Goal: Task Accomplishment & Management: Complete application form

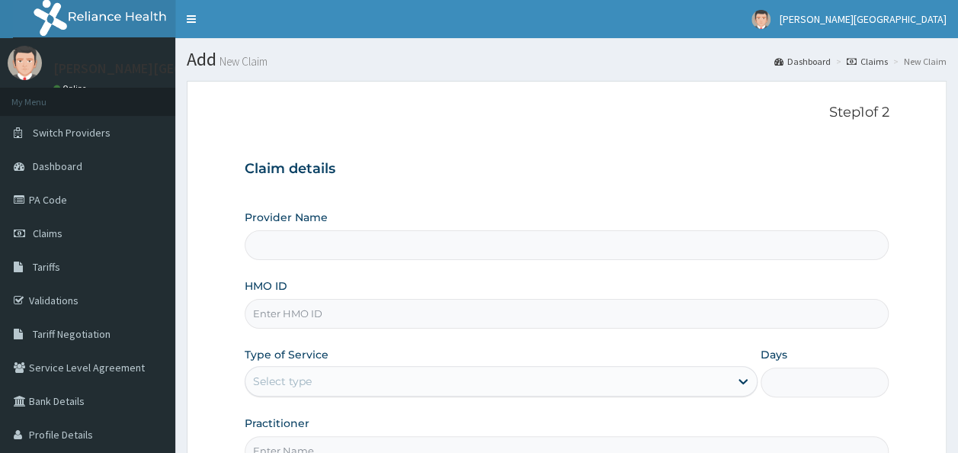
click at [589, 317] on input "HMO ID" at bounding box center [567, 314] width 645 height 30
type input "dal/1"
type input "[PERSON_NAME][GEOGRAPHIC_DATA]"
type input "dal/10529/a"
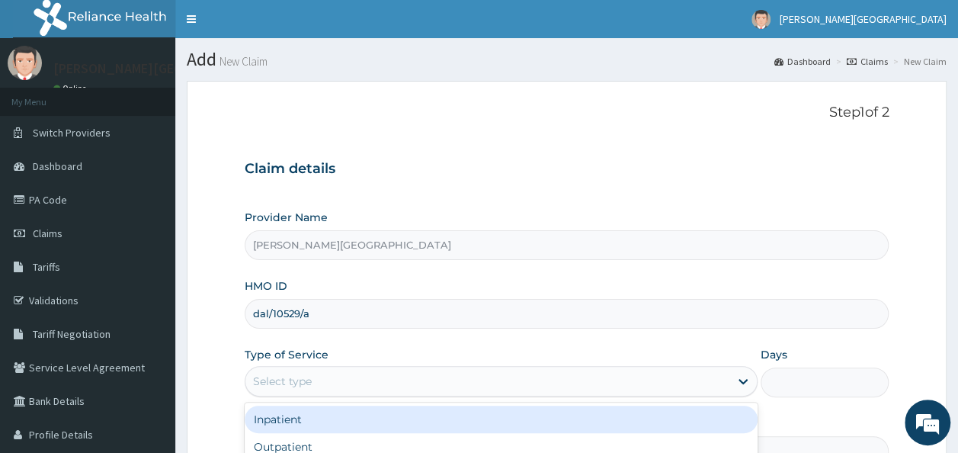
drag, startPoint x: 718, startPoint y: 381, endPoint x: 439, endPoint y: 381, distance: 279.1
click at [431, 437] on div "Outpatient" at bounding box center [501, 446] width 513 height 27
type input "1"
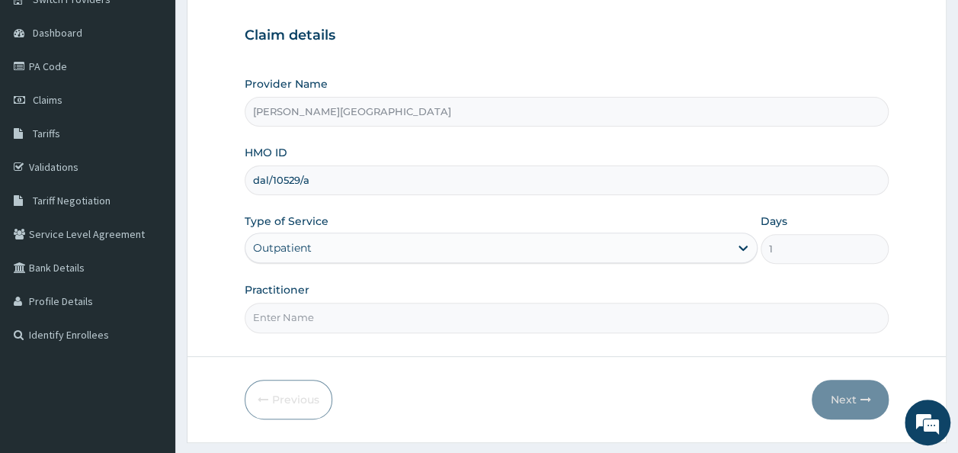
scroll to position [134, 0]
click at [467, 318] on input "Practitioner" at bounding box center [567, 317] width 645 height 30
type input "[PERSON_NAME]"
click at [849, 395] on button "Next" at bounding box center [850, 399] width 77 height 40
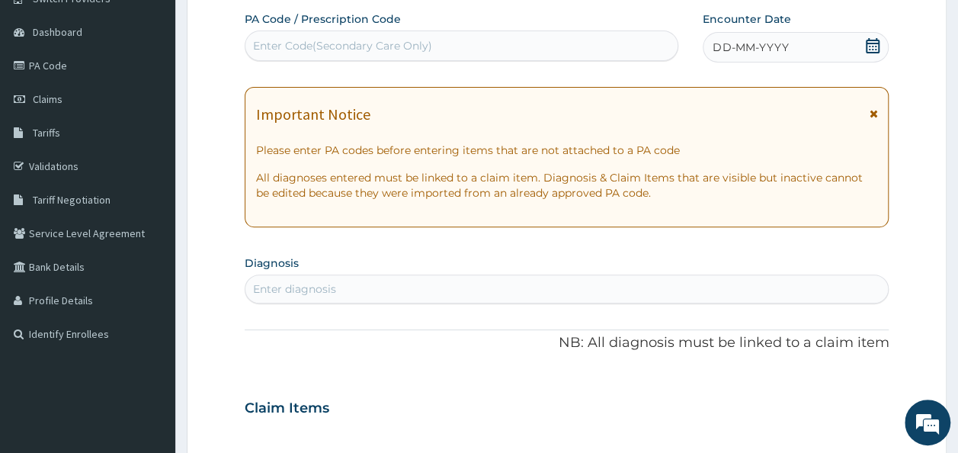
click at [871, 53] on span at bounding box center [872, 47] width 15 height 19
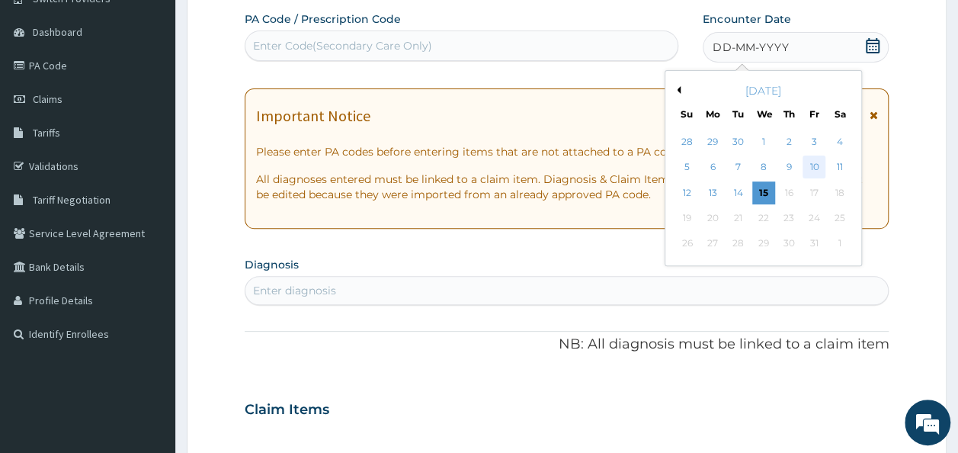
click at [814, 174] on div "10" at bounding box center [814, 167] width 23 height 23
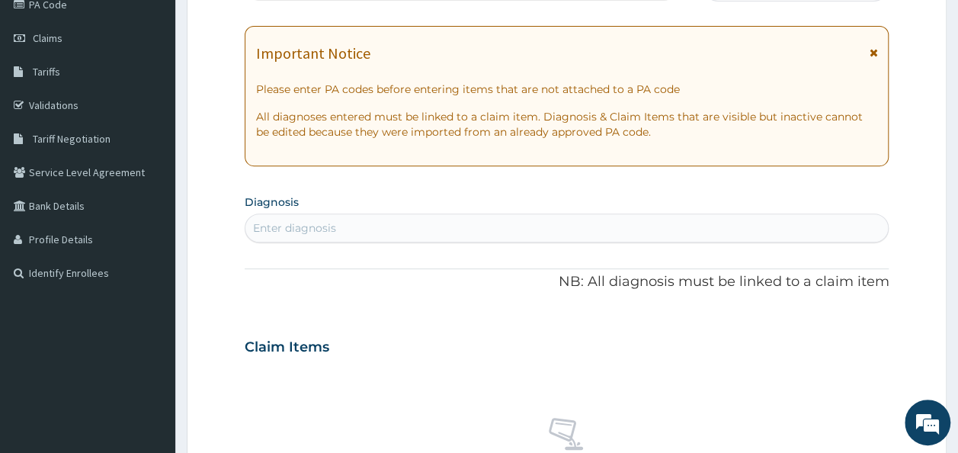
scroll to position [203, 0]
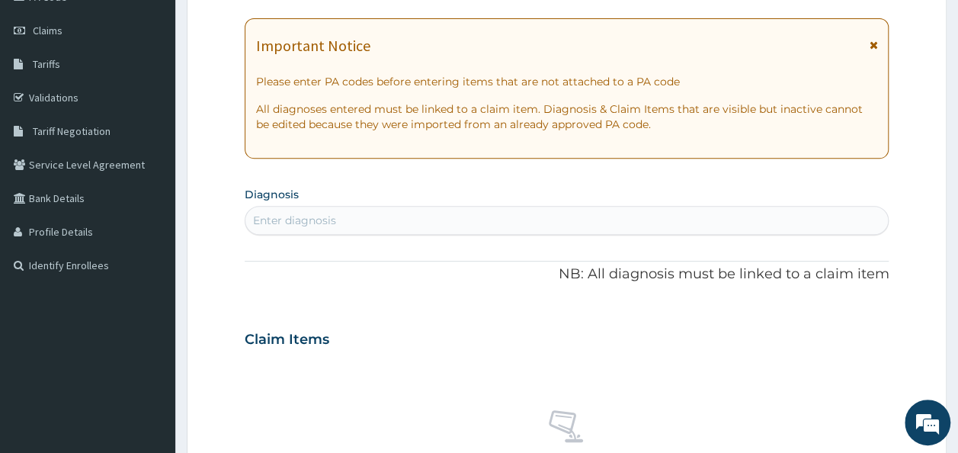
drag, startPoint x: 458, startPoint y: 231, endPoint x: 390, endPoint y: 230, distance: 67.9
click at [390, 230] on div "Enter diagnosis" at bounding box center [568, 220] width 644 height 24
type input "[MEDICAL_DATA]"
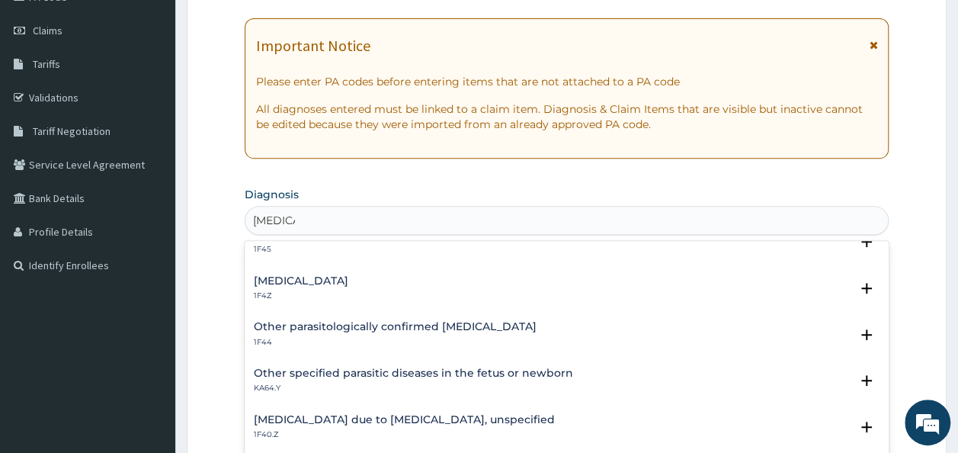
scroll to position [71, 0]
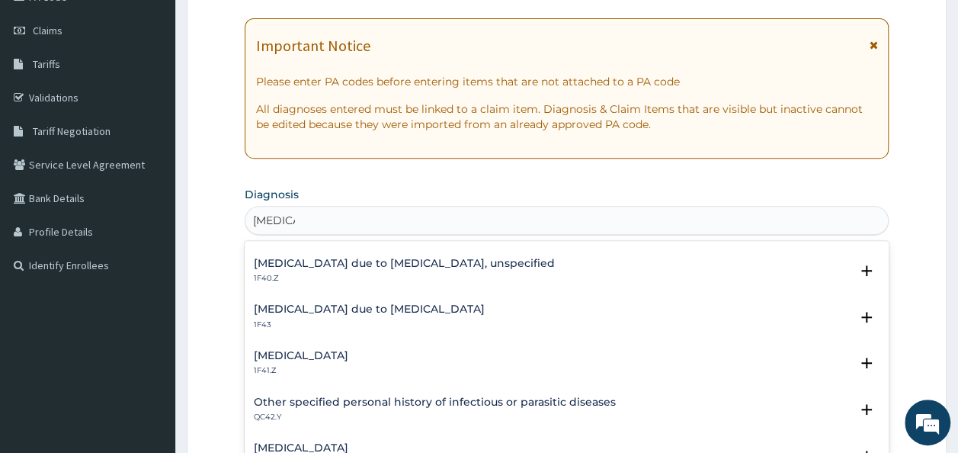
click at [348, 372] on p "1F41.Z" at bounding box center [301, 370] width 95 height 11
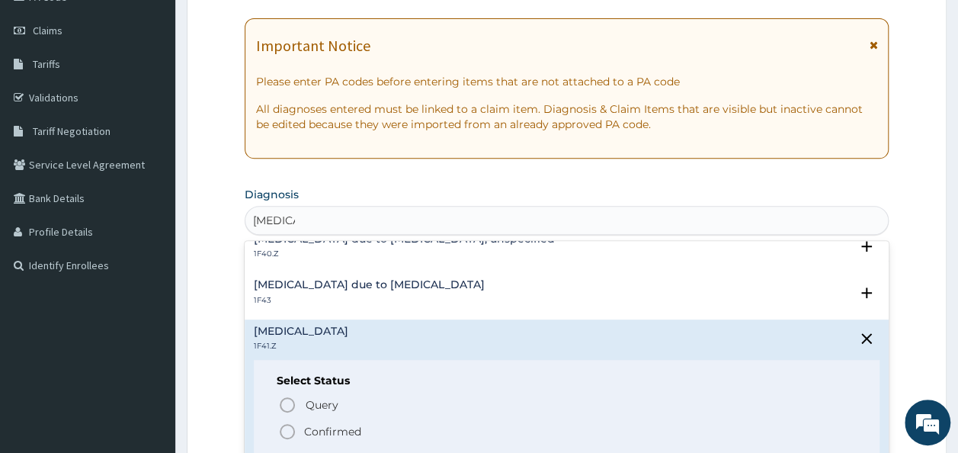
scroll to position [248, 0]
click at [348, 331] on h4 "[MEDICAL_DATA]" at bounding box center [301, 331] width 95 height 11
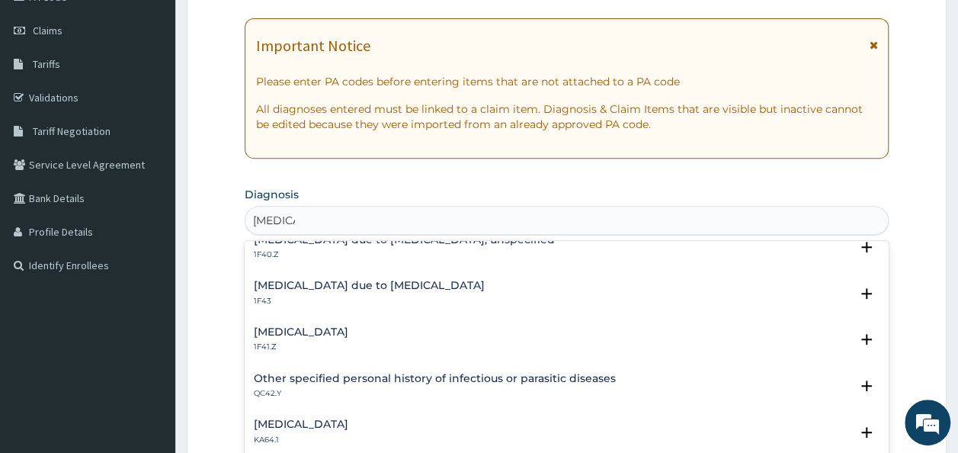
click at [348, 345] on p "1F41.Z" at bounding box center [301, 347] width 95 height 11
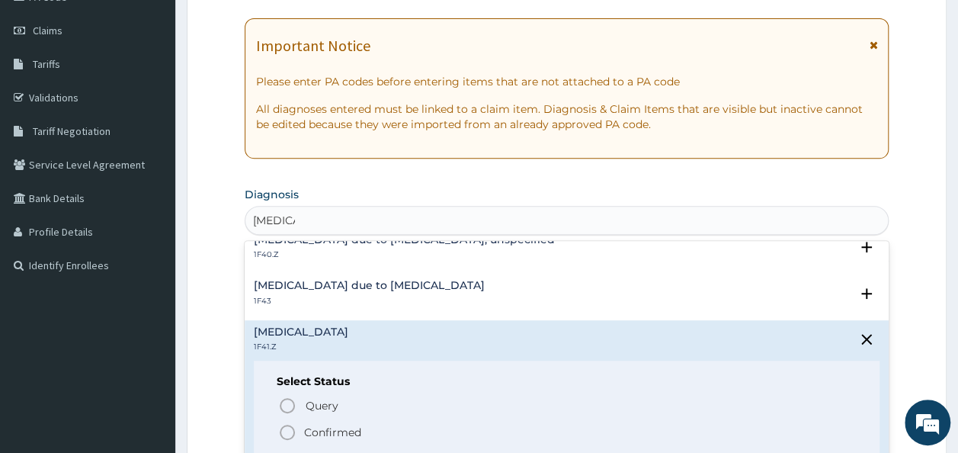
click at [316, 427] on p "Confirmed" at bounding box center [332, 432] width 57 height 15
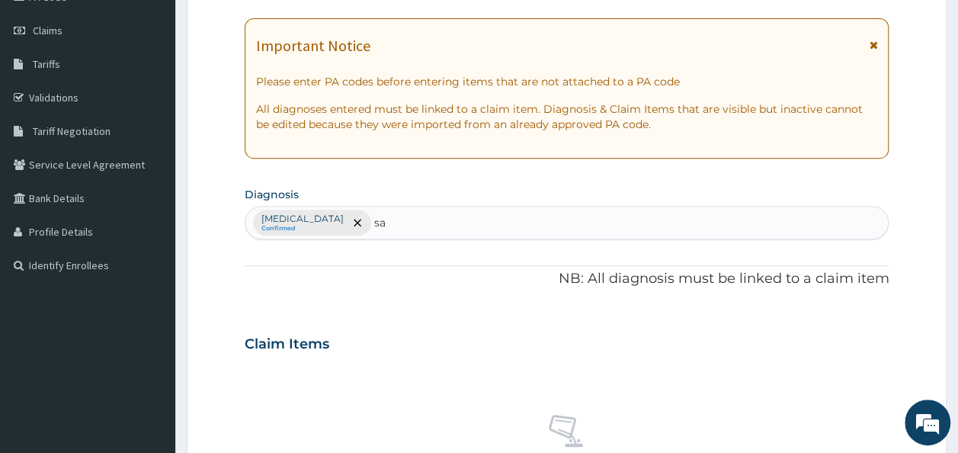
type input "s"
type input "enteric"
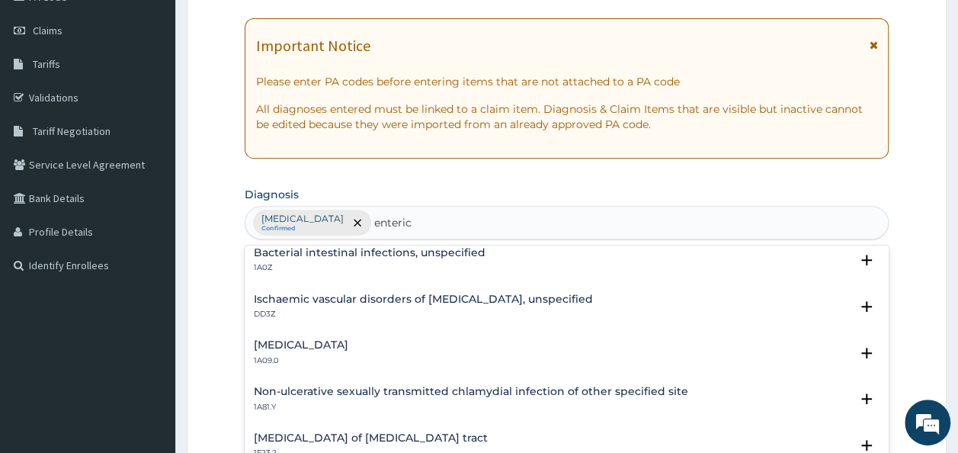
scroll to position [147, 0]
click at [270, 346] on h4 "[MEDICAL_DATA]" at bounding box center [301, 344] width 95 height 11
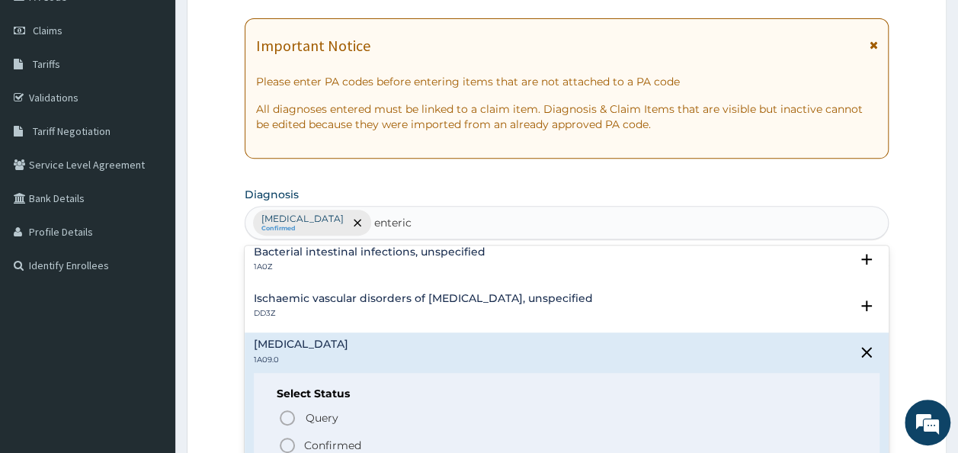
click at [316, 441] on p "Confirmed" at bounding box center [332, 445] width 57 height 15
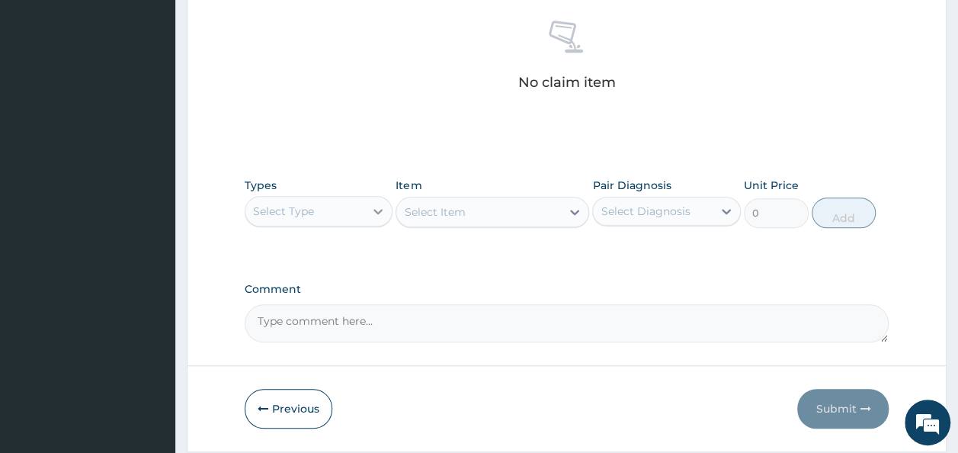
scroll to position [598, 0]
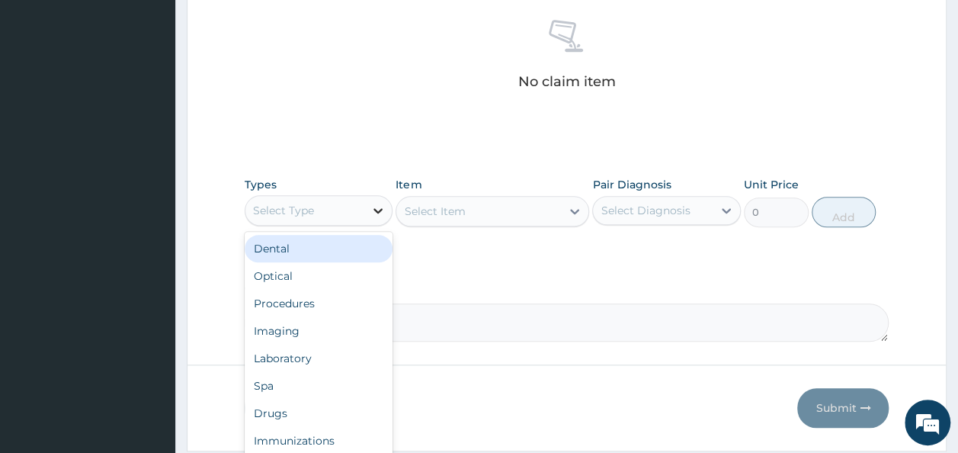
click at [368, 212] on div at bounding box center [377, 210] width 27 height 27
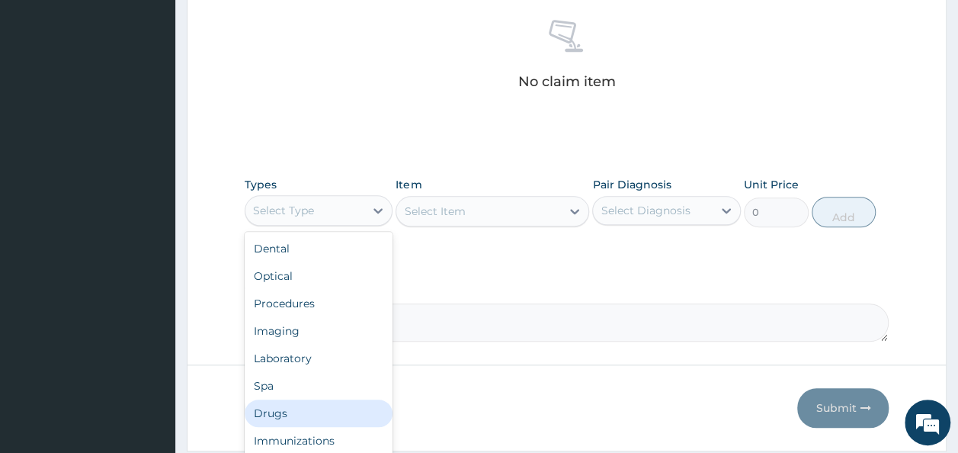
click at [281, 408] on div "Drugs" at bounding box center [319, 413] width 149 height 27
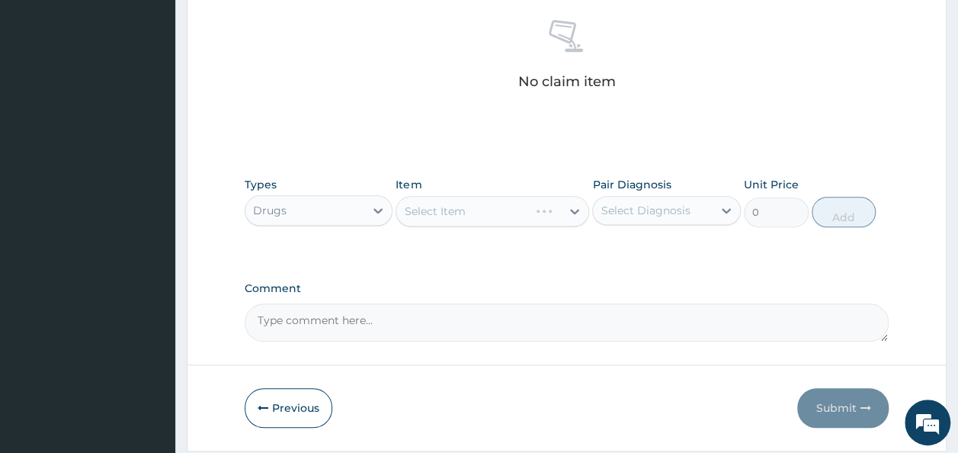
click at [560, 207] on div "Select Item" at bounding box center [493, 211] width 194 height 31
click at [575, 214] on div "Select Item" at bounding box center [493, 211] width 194 height 31
click at [570, 208] on div "Select Item" at bounding box center [493, 211] width 194 height 31
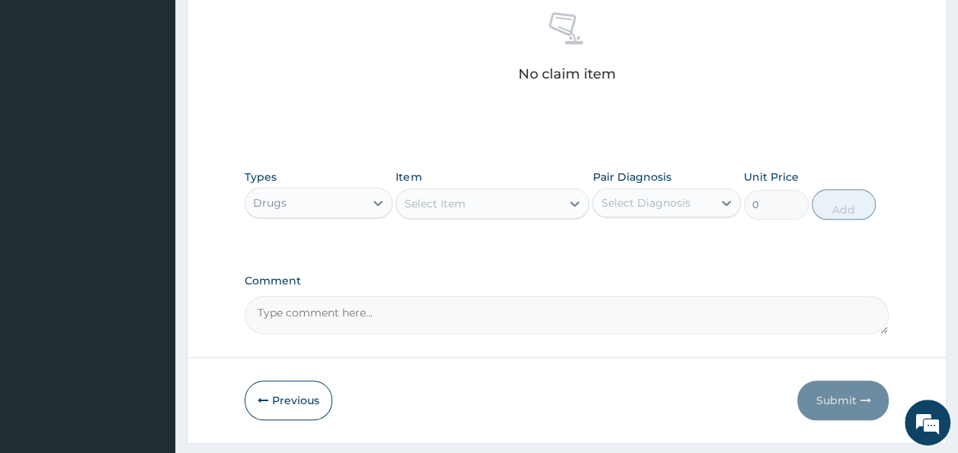
scroll to position [612, 0]
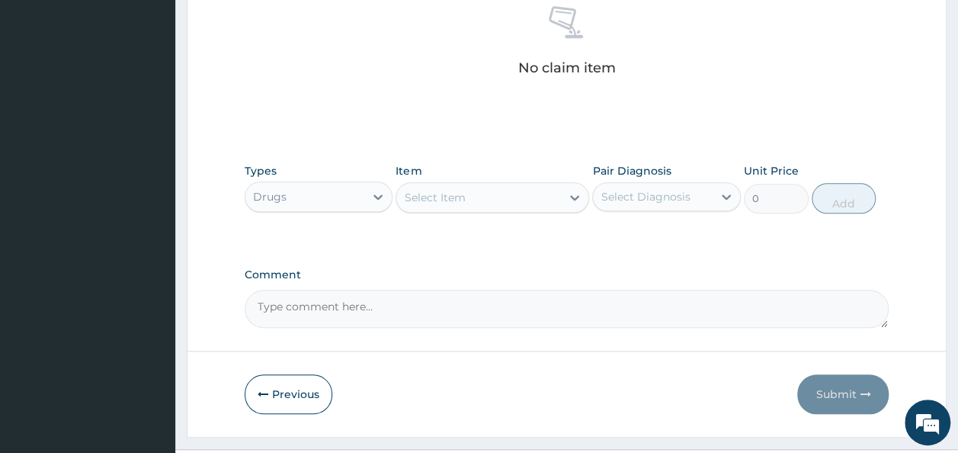
click at [375, 178] on div "Types Drugs" at bounding box center [319, 188] width 149 height 50
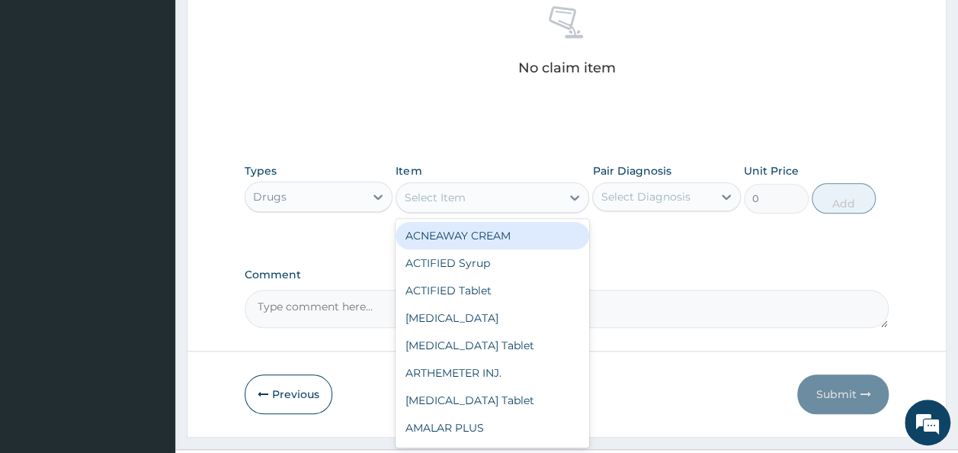
click at [483, 191] on div "Select Item" at bounding box center [479, 197] width 165 height 24
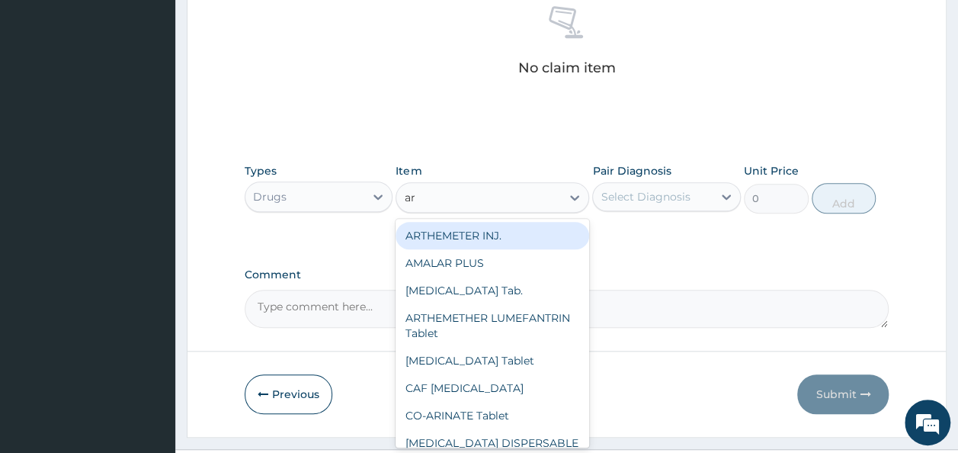
type input "art"
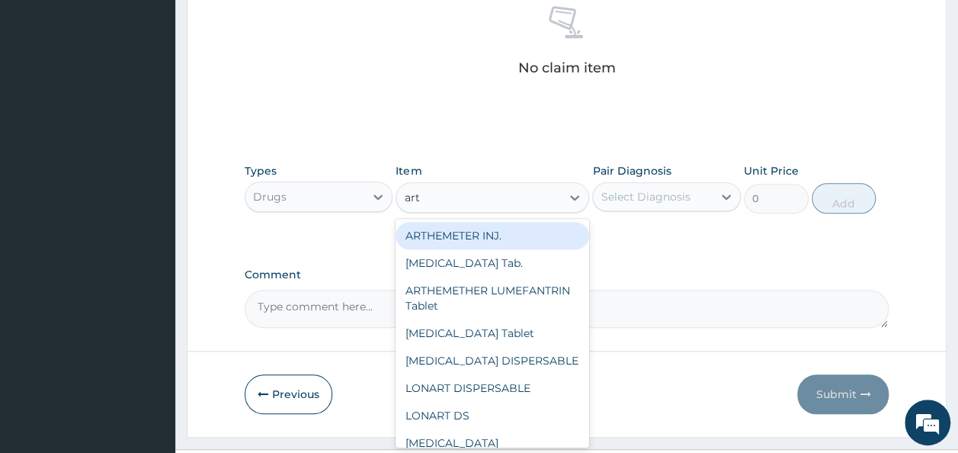
click at [512, 228] on div "ARTHEMETER INJ." at bounding box center [493, 235] width 194 height 27
type input "289"
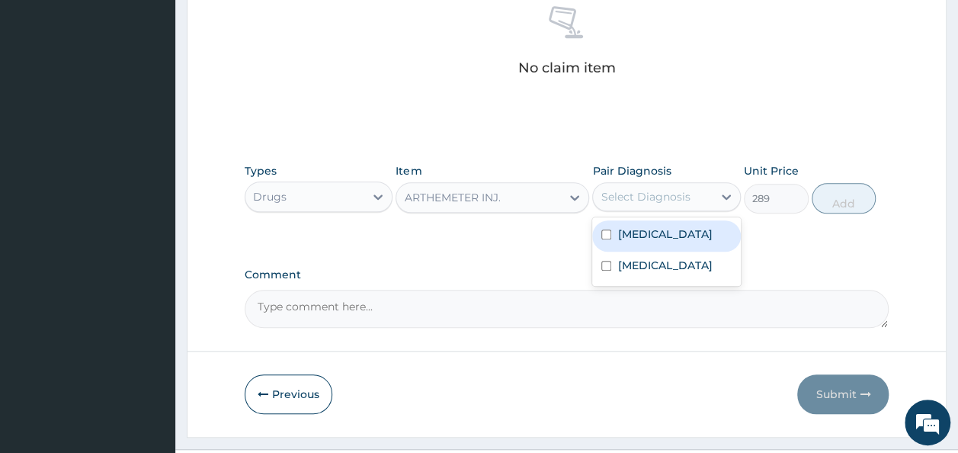
click at [653, 204] on div "Select Diagnosis" at bounding box center [653, 197] width 120 height 24
click at [670, 242] on label "[MEDICAL_DATA]" at bounding box center [665, 233] width 95 height 15
checkbox input "true"
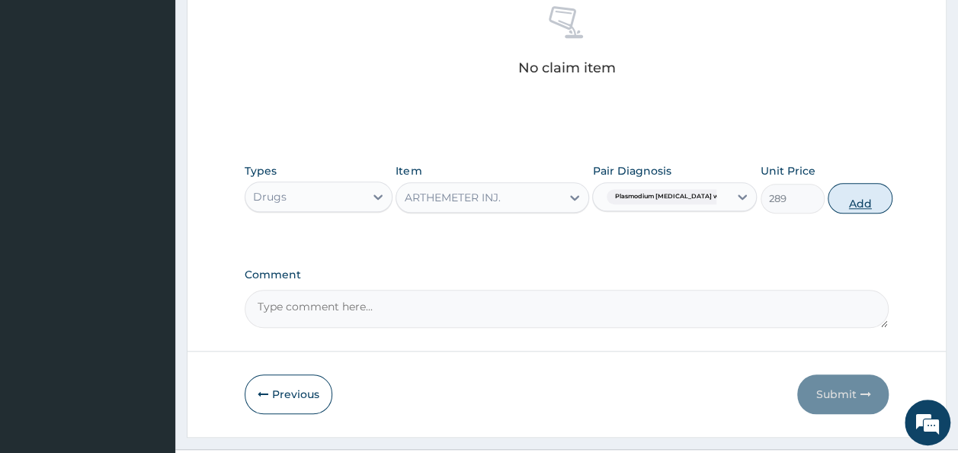
click at [849, 198] on button "Add" at bounding box center [860, 198] width 65 height 31
type input "0"
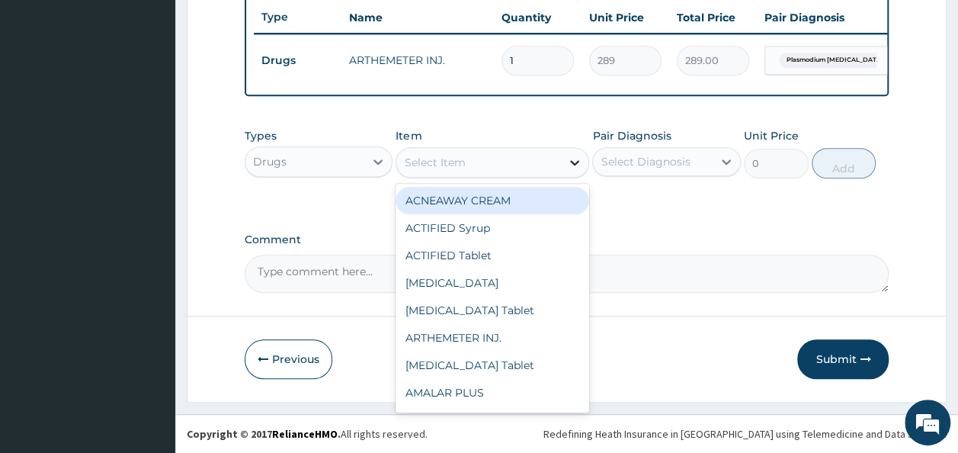
click at [569, 169] on icon at bounding box center [574, 162] width 15 height 15
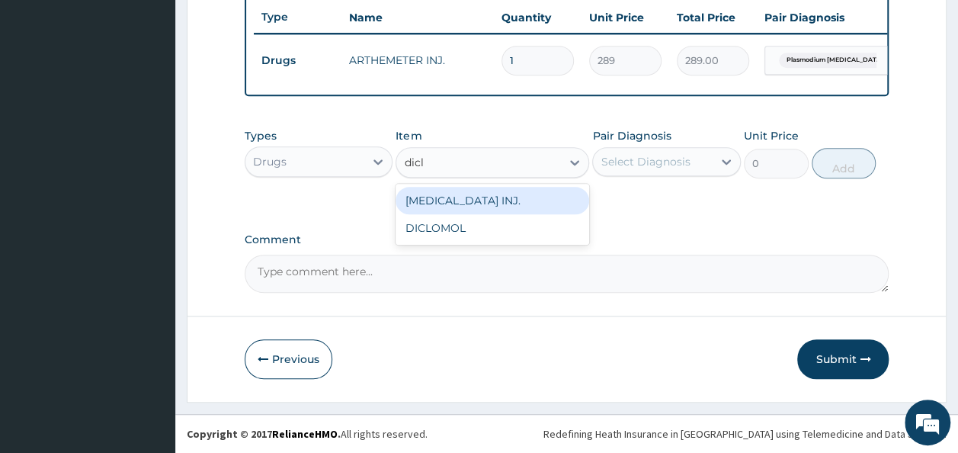
type input "diclo"
click at [478, 207] on div "[MEDICAL_DATA] INJ." at bounding box center [493, 200] width 194 height 27
type input "216.75"
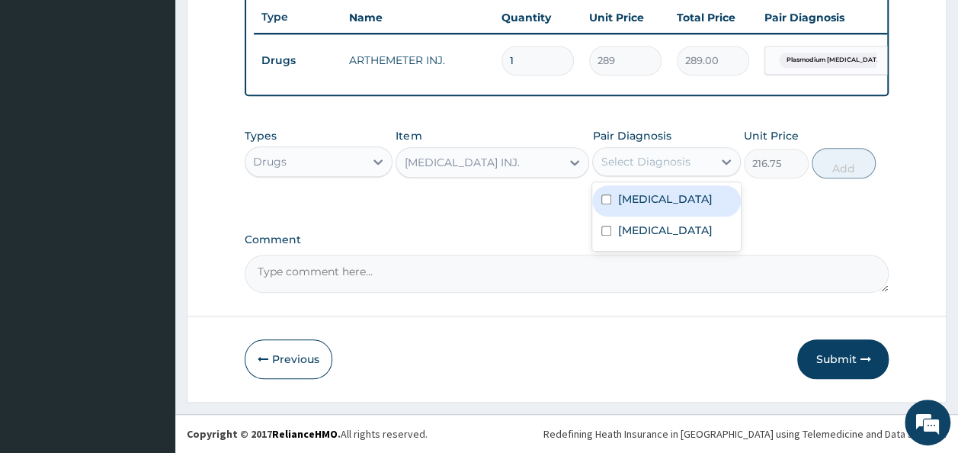
click at [702, 159] on div "Select Diagnosis" at bounding box center [653, 161] width 120 height 24
click at [636, 207] on label "[MEDICAL_DATA]" at bounding box center [665, 198] width 95 height 15
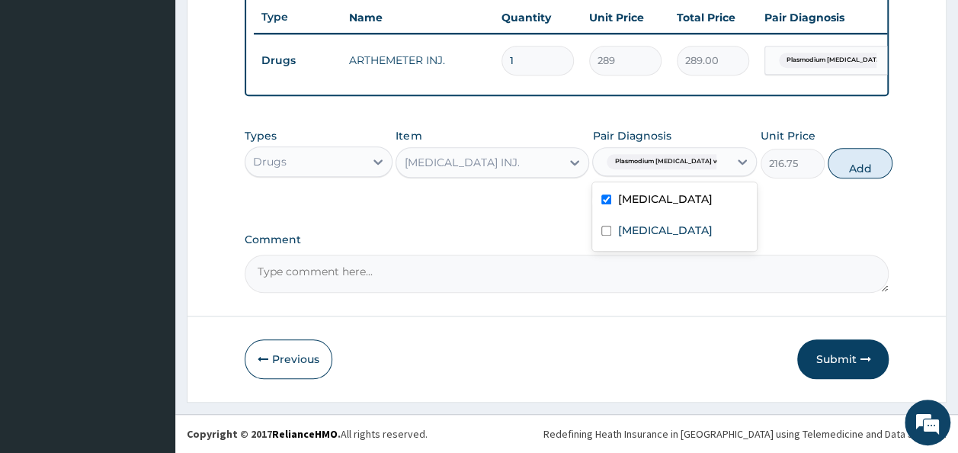
checkbox input "true"
click at [835, 174] on button "Add" at bounding box center [860, 163] width 65 height 31
type input "0"
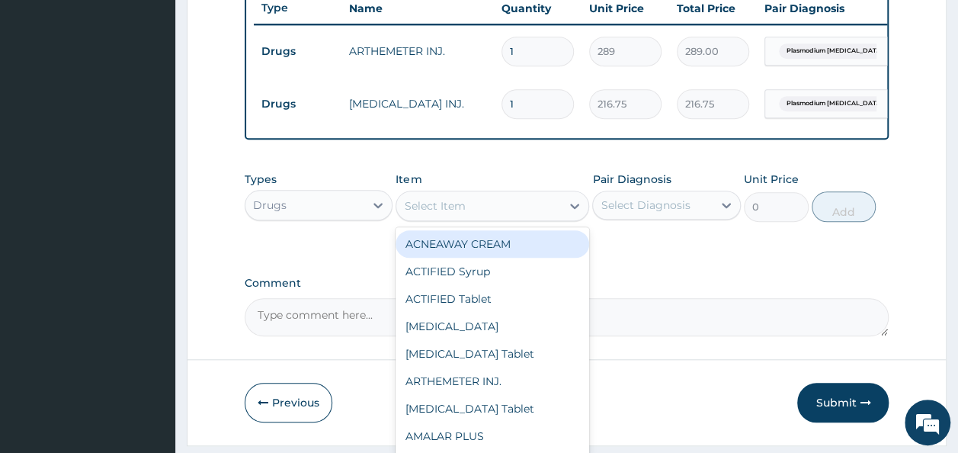
click at [532, 218] on div "Select Item" at bounding box center [479, 206] width 165 height 24
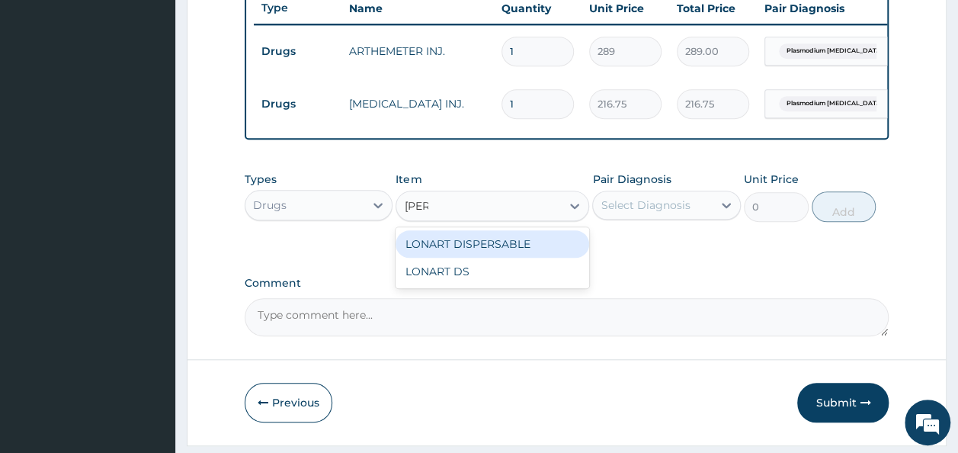
type input "lonar"
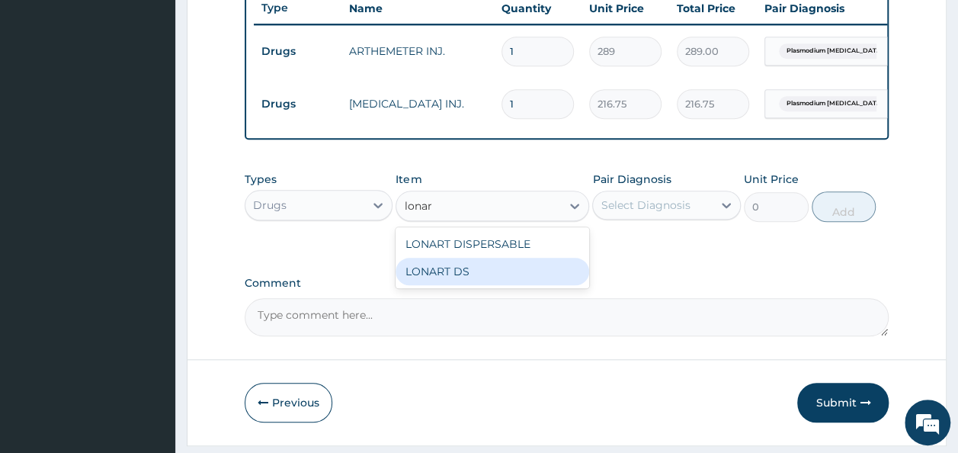
click at [460, 285] on div "LONART DS" at bounding box center [493, 271] width 194 height 27
type input "252.88"
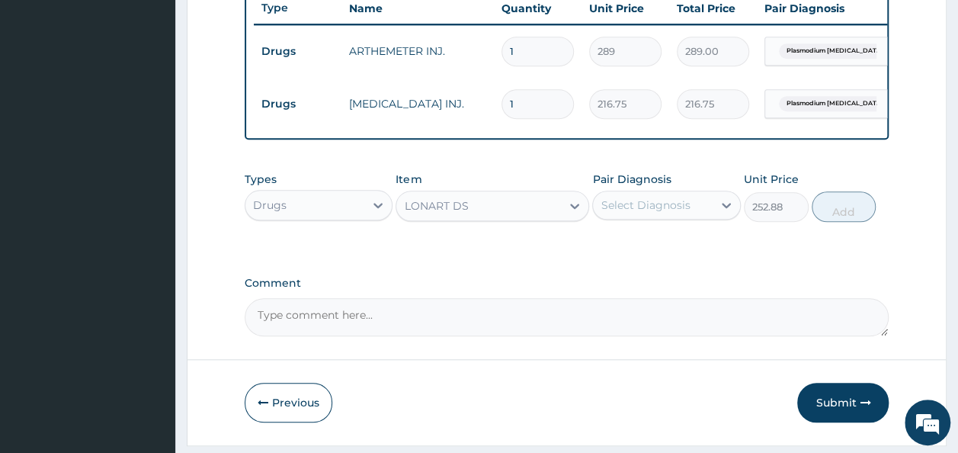
click at [692, 217] on div "Select Diagnosis" at bounding box center [653, 205] width 120 height 24
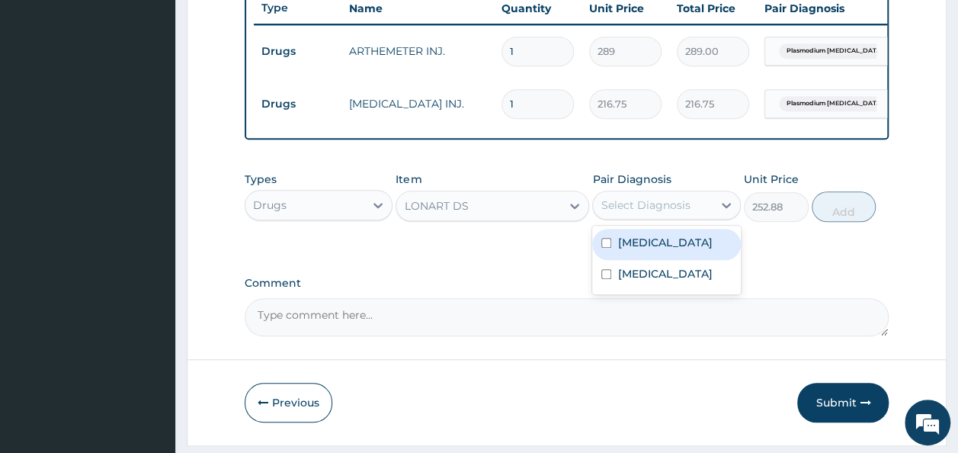
click at [659, 250] on label "[MEDICAL_DATA]" at bounding box center [665, 242] width 95 height 15
checkbox input "true"
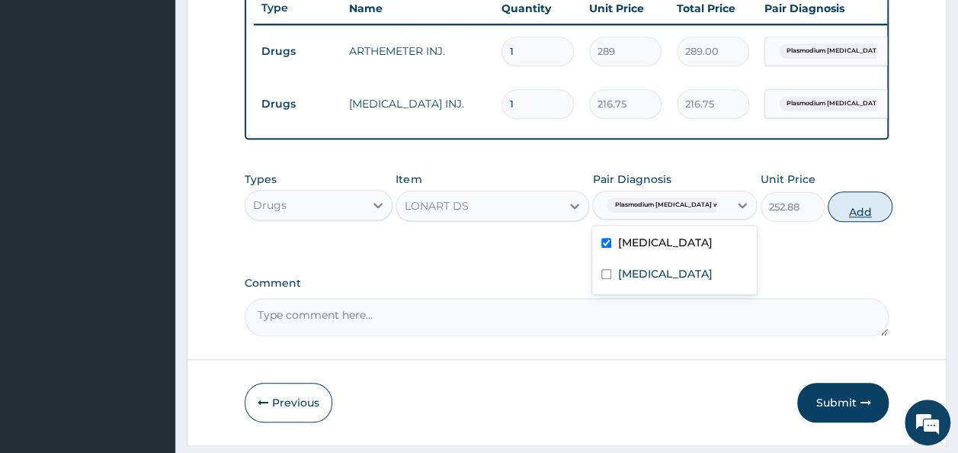
click at [828, 222] on button "Add" at bounding box center [860, 206] width 65 height 31
type input "0"
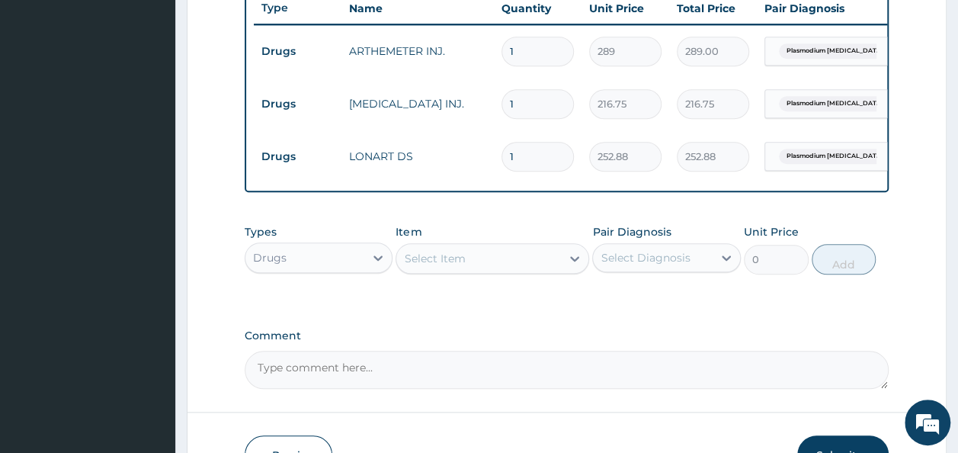
click at [529, 271] on div "Select Item" at bounding box center [479, 258] width 165 height 24
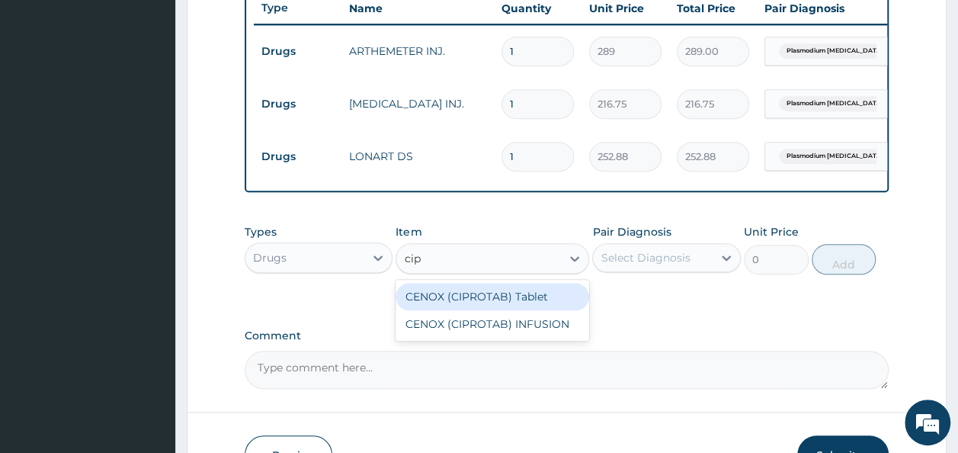
type input "cipr"
click at [509, 301] on div "CENOX (CIPROTAB) Tablet" at bounding box center [493, 296] width 194 height 27
type input "57.8"
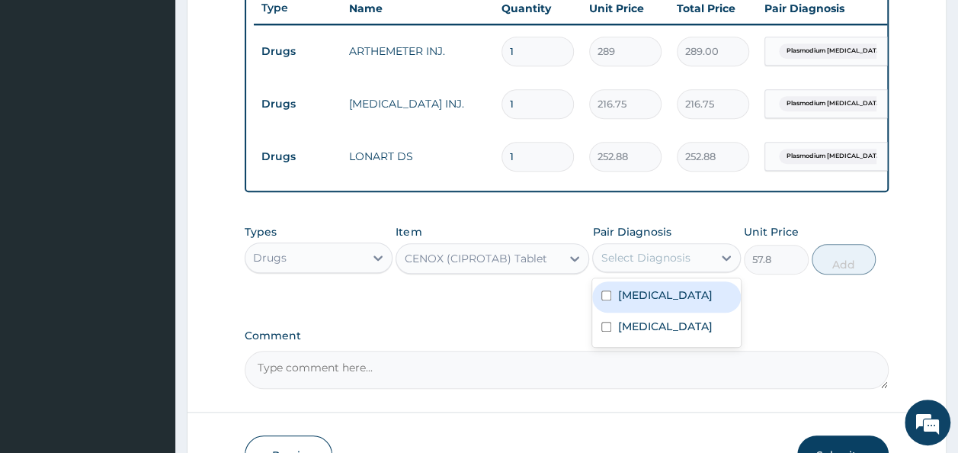
click at [635, 265] on div "Select Diagnosis" at bounding box center [645, 257] width 89 height 15
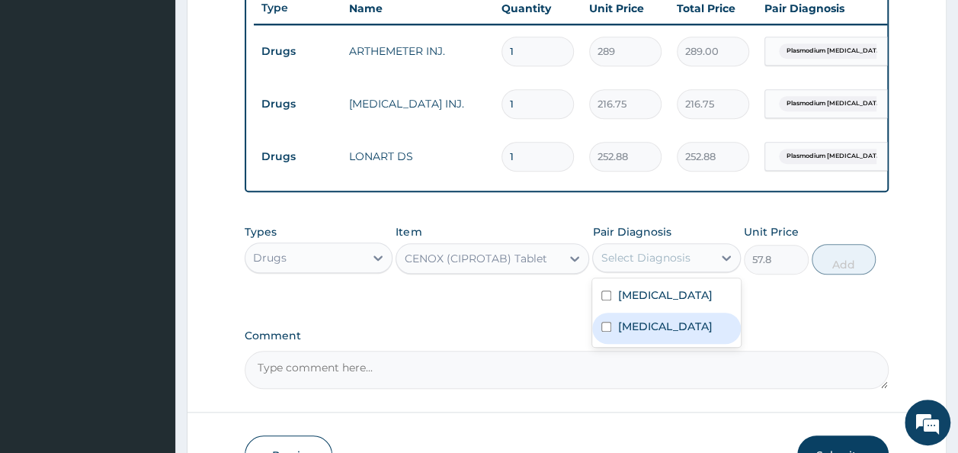
click at [628, 334] on label "[MEDICAL_DATA]" at bounding box center [665, 326] width 95 height 15
checkbox input "true"
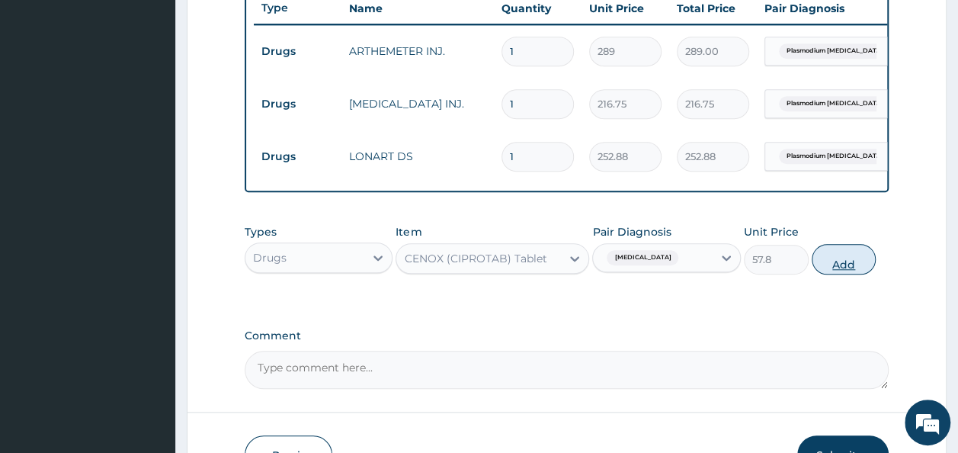
click at [842, 270] on button "Add" at bounding box center [844, 259] width 65 height 31
type input "0"
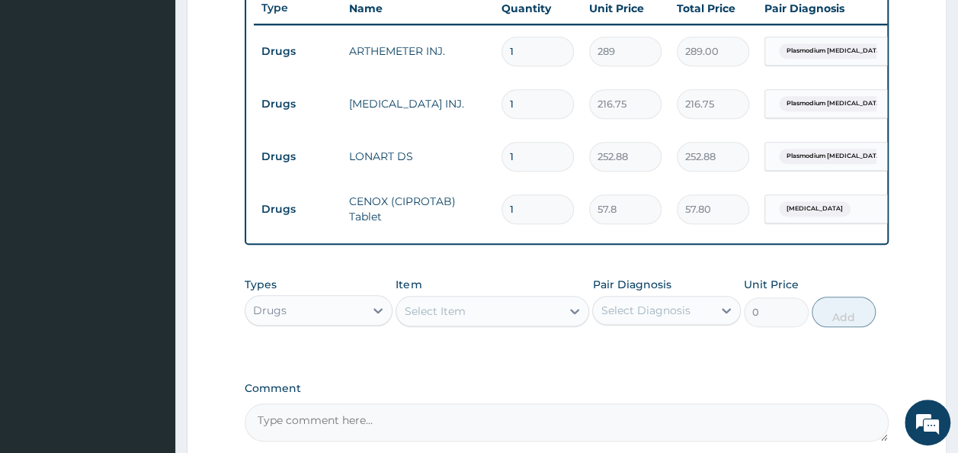
click at [554, 323] on div "Select Item" at bounding box center [479, 311] width 165 height 24
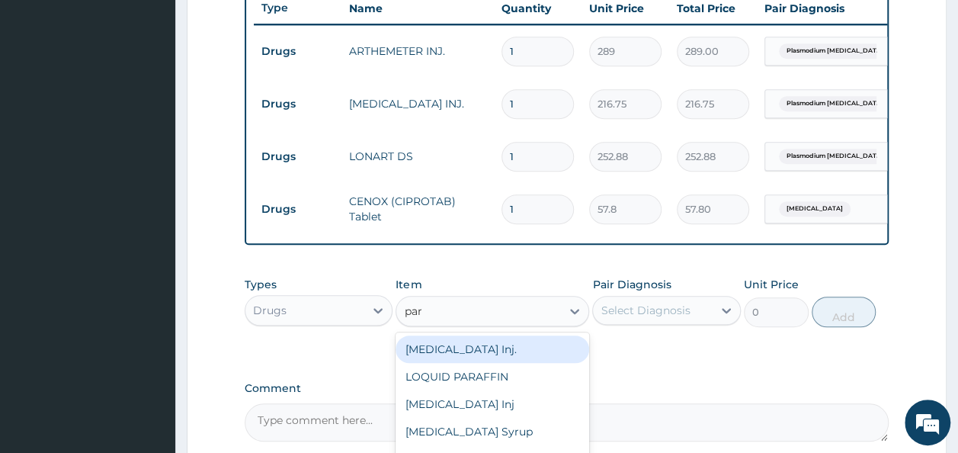
type input "para"
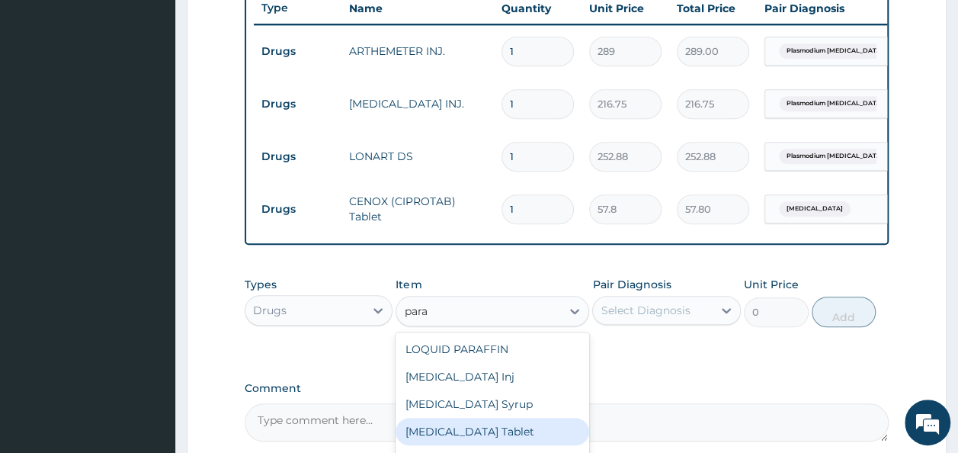
click at [495, 435] on div "[MEDICAL_DATA] Tablet" at bounding box center [493, 431] width 194 height 27
type input "38.25"
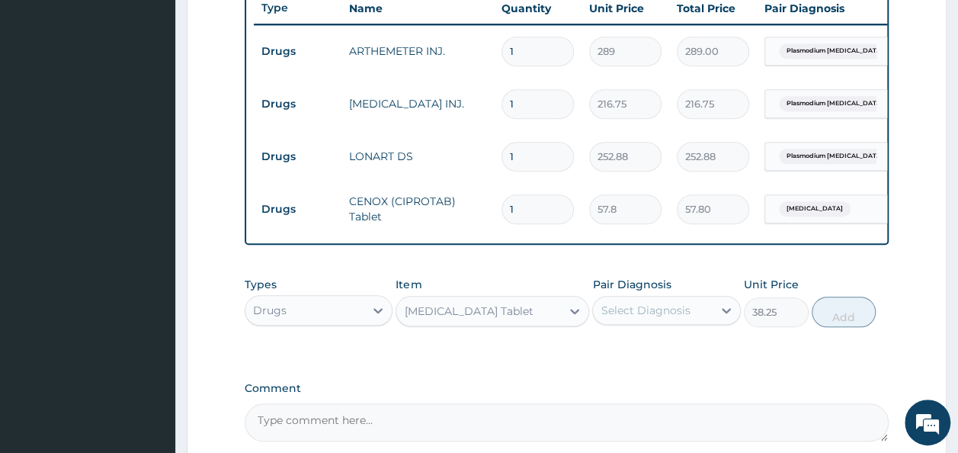
click at [666, 318] on div "Select Diagnosis" at bounding box center [645, 310] width 89 height 15
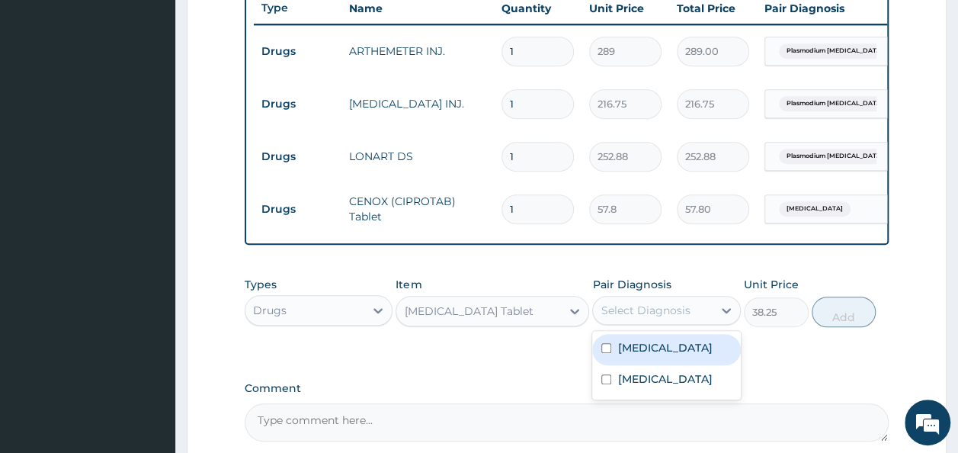
click at [649, 355] on label "[MEDICAL_DATA]" at bounding box center [665, 347] width 95 height 15
checkbox input "true"
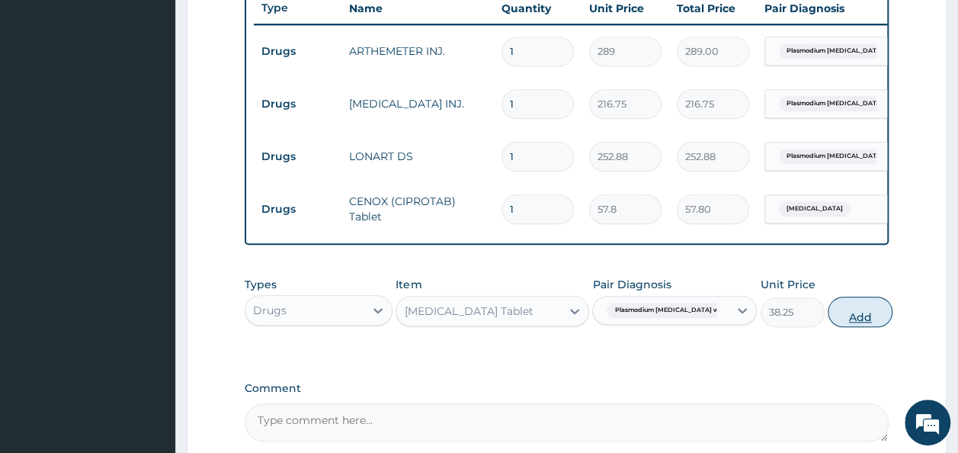
click at [843, 327] on button "Add" at bounding box center [860, 312] width 65 height 31
type input "0"
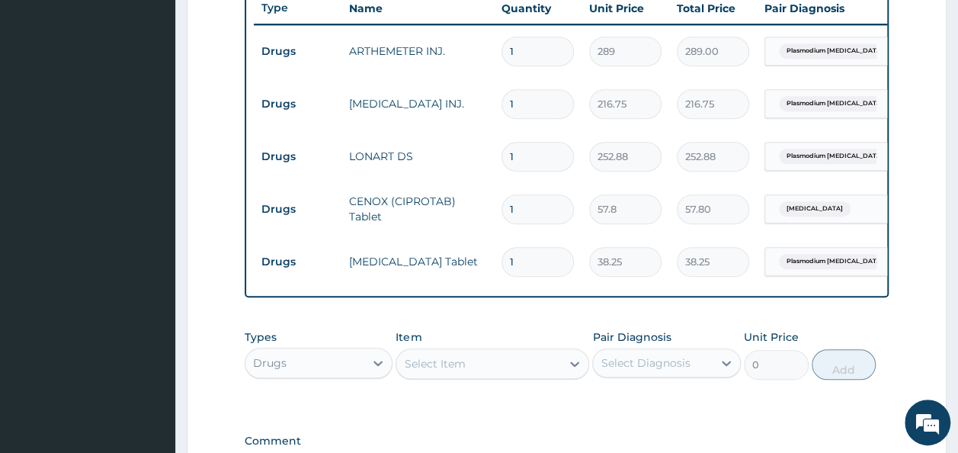
click at [487, 361] on div "Select Item" at bounding box center [493, 363] width 194 height 31
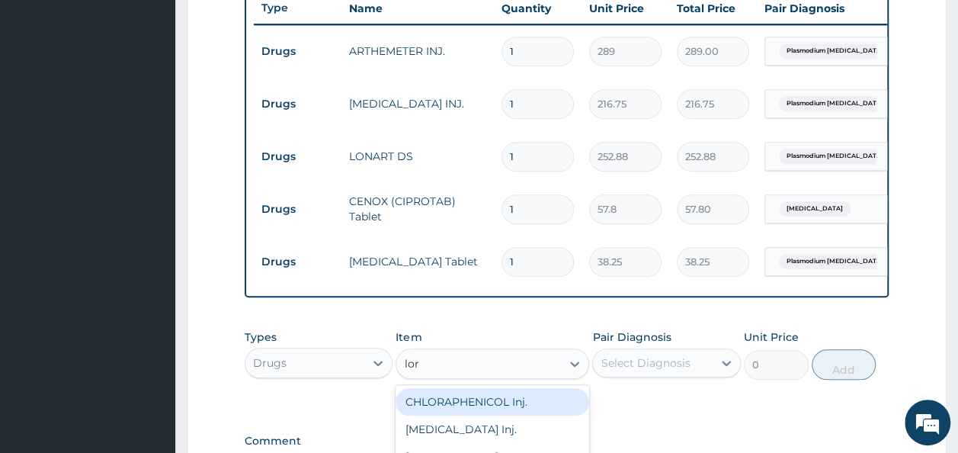
type input "[PERSON_NAME]"
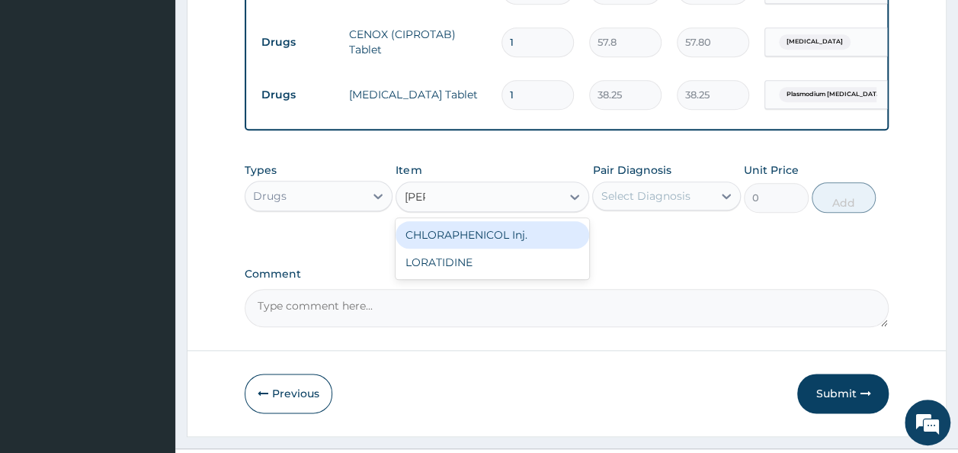
scroll to position [751, 0]
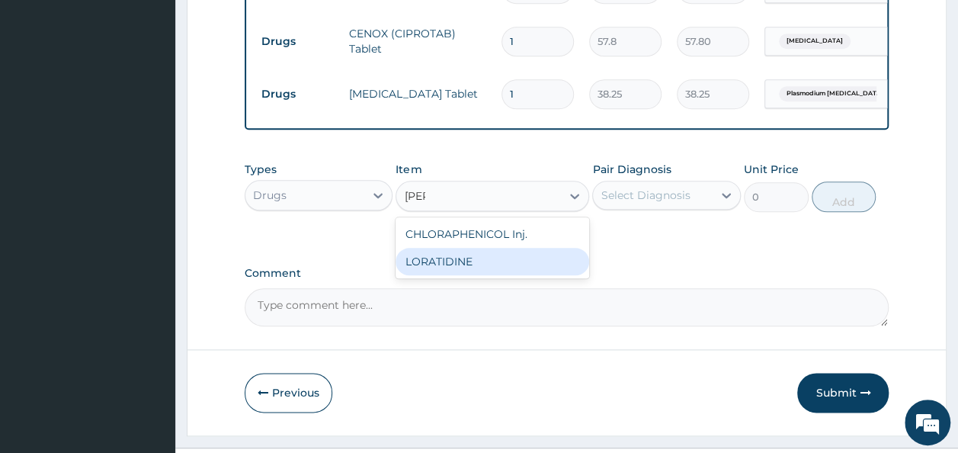
click at [433, 271] on div "LORATIDINE" at bounding box center [493, 261] width 194 height 27
type input "18.06"
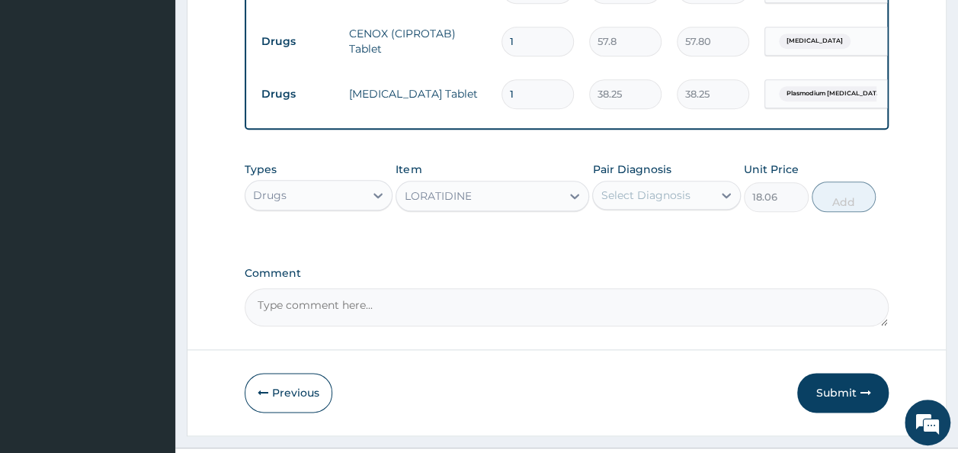
click at [694, 207] on div "Select Diagnosis" at bounding box center [653, 195] width 120 height 24
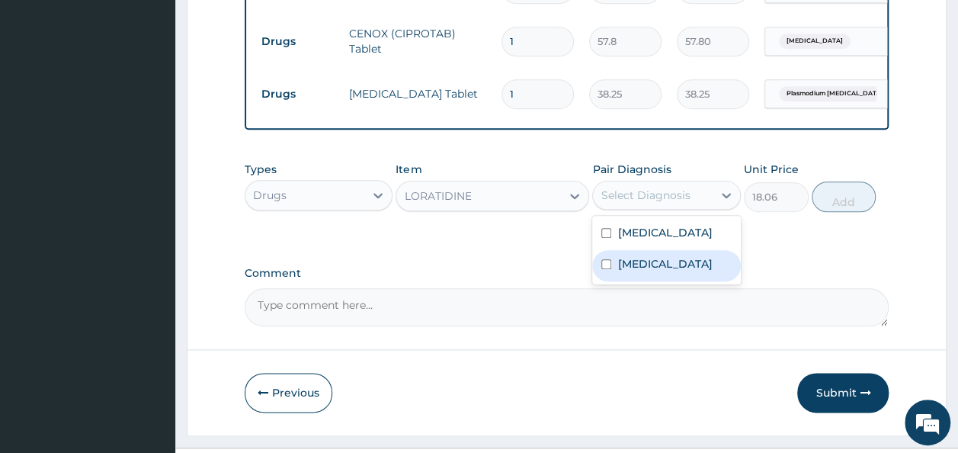
click at [644, 271] on label "[MEDICAL_DATA]" at bounding box center [665, 263] width 95 height 15
checkbox input "true"
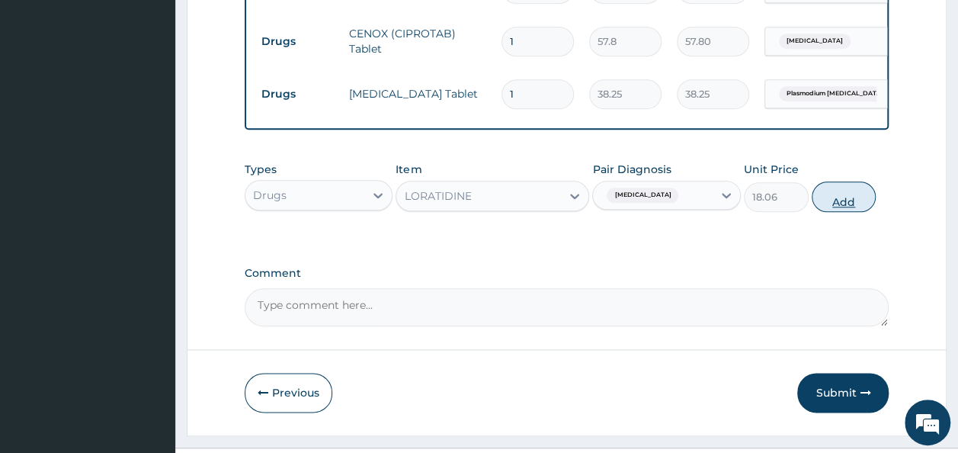
click at [831, 207] on button "Add" at bounding box center [844, 196] width 65 height 31
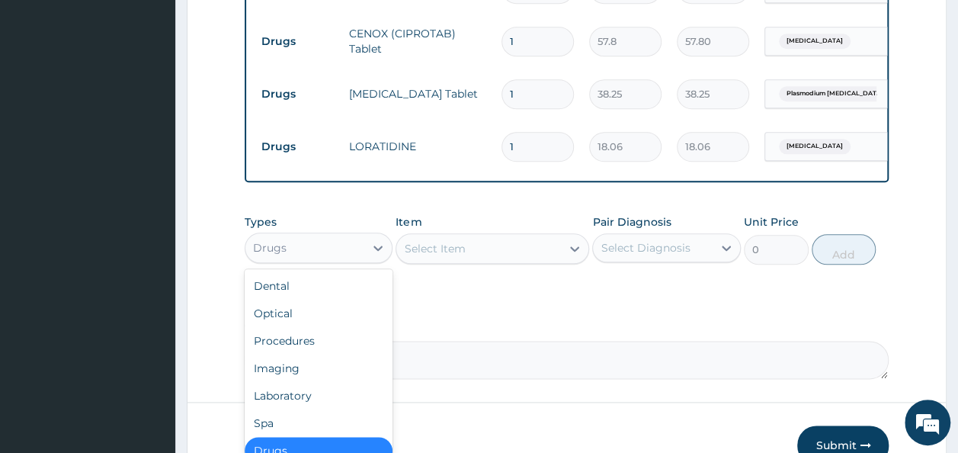
click at [363, 260] on div "Drugs" at bounding box center [306, 248] width 120 height 24
click at [303, 355] on div "Procedures" at bounding box center [319, 340] width 149 height 27
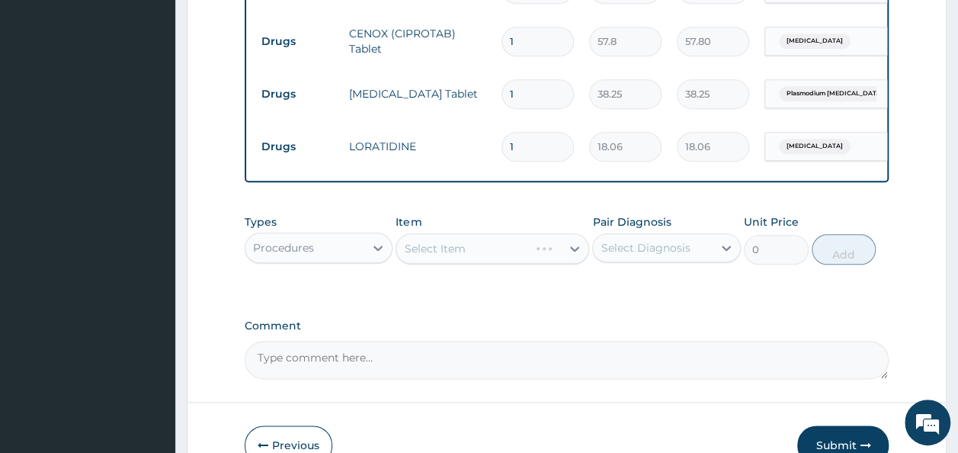
click at [523, 262] on div "Select Item" at bounding box center [493, 248] width 194 height 31
click at [567, 256] on div "Select Item" at bounding box center [493, 248] width 194 height 31
click at [546, 261] on div "Select Item" at bounding box center [479, 248] width 165 height 24
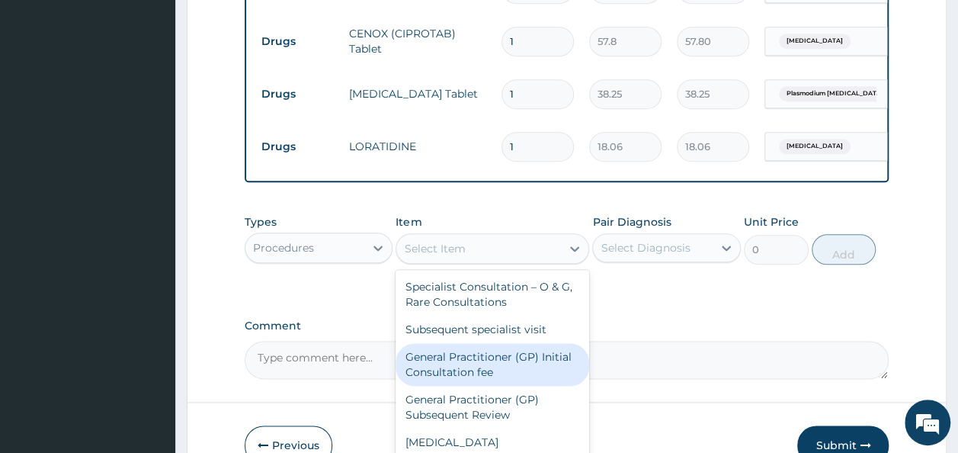
click at [490, 373] on div "General Practitioner (GP) Initial Consultation fee" at bounding box center [493, 364] width 194 height 43
type input "2975"
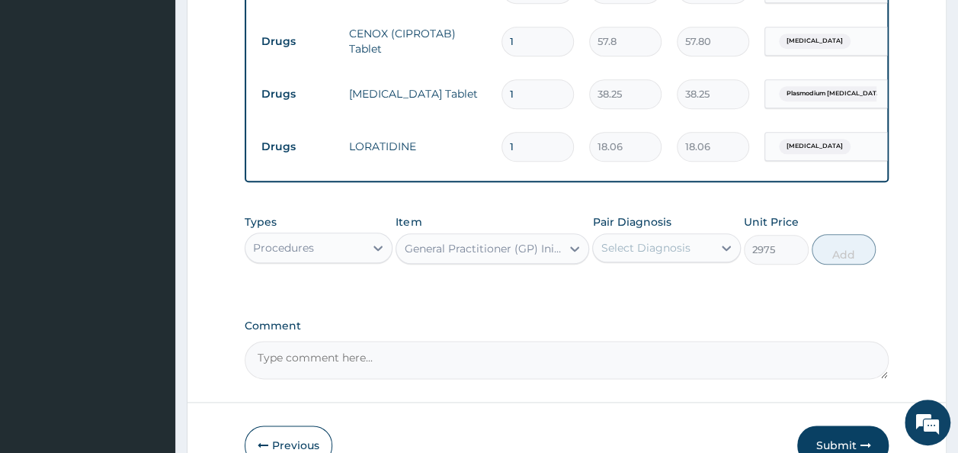
click at [682, 255] on div "Select Diagnosis" at bounding box center [645, 247] width 89 height 15
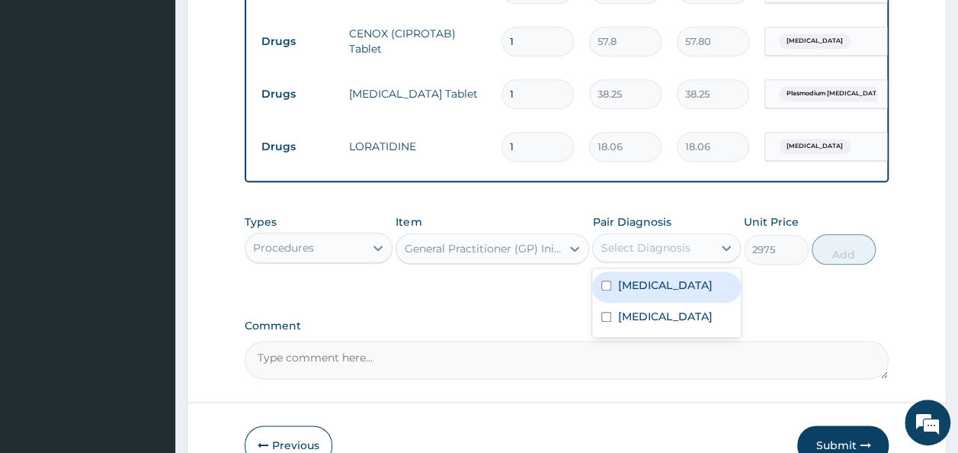
click at [665, 293] on label "[MEDICAL_DATA]" at bounding box center [665, 285] width 95 height 15
checkbox input "true"
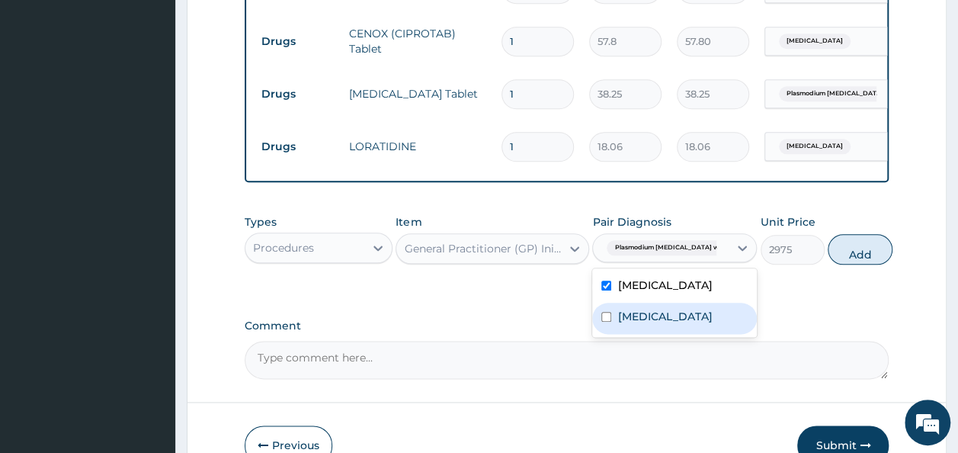
click at [660, 324] on label "[MEDICAL_DATA]" at bounding box center [665, 316] width 95 height 15
checkbox input "true"
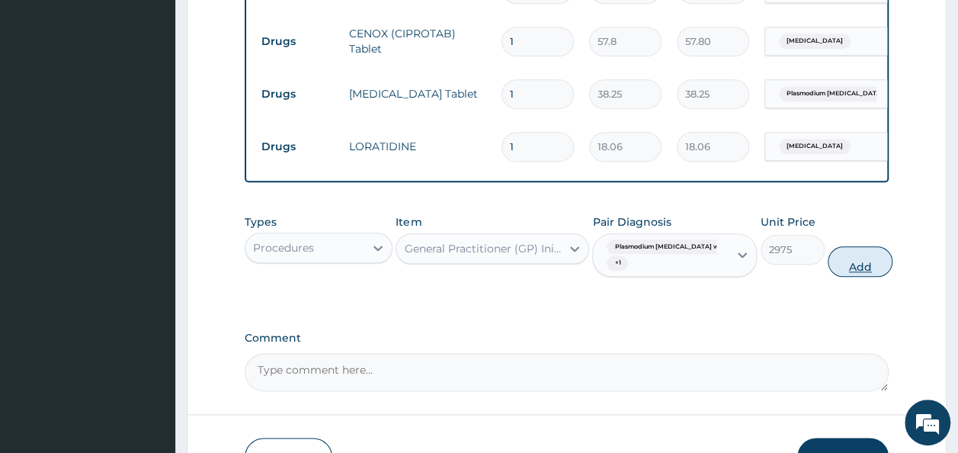
click at [838, 277] on button "Add" at bounding box center [860, 261] width 65 height 31
type input "0"
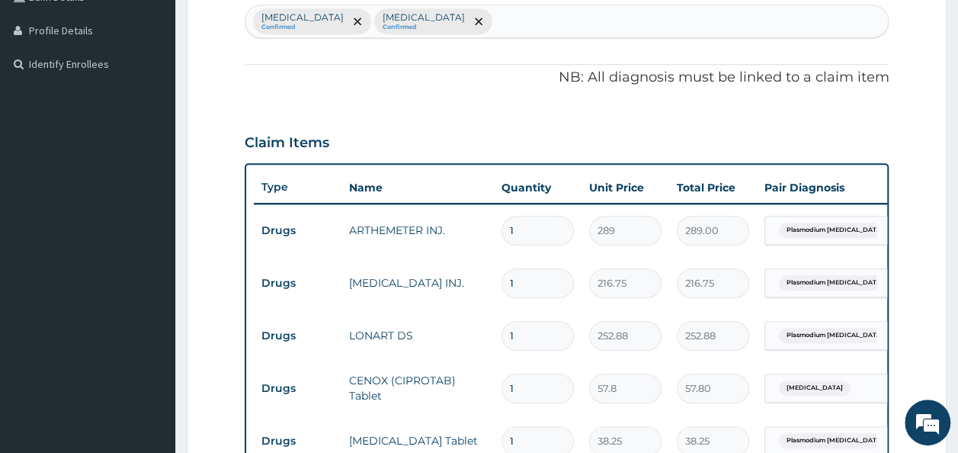
scroll to position [403, 0]
click at [537, 232] on input "1" at bounding box center [538, 232] width 72 height 30
type input "0.00"
type input "2"
type input "578.00"
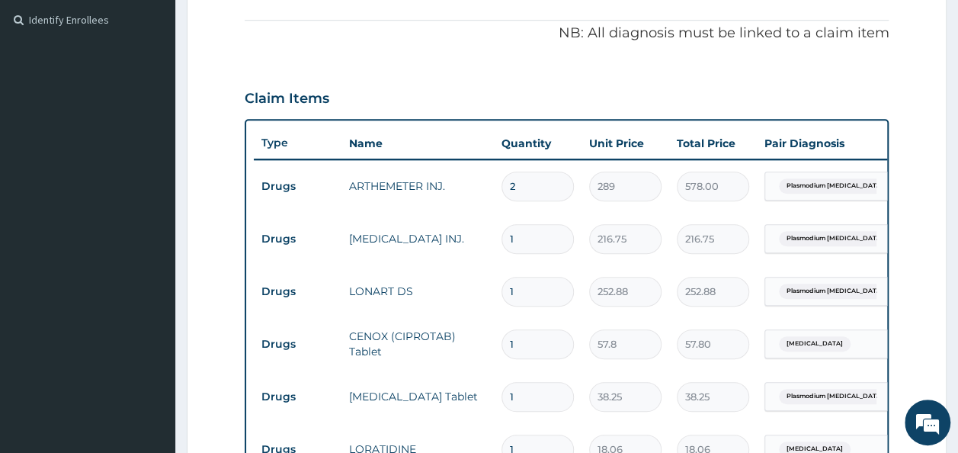
scroll to position [449, 0]
type input "2"
click at [523, 284] on input "1" at bounding box center [538, 291] width 72 height 30
type input "0.00"
type input "6"
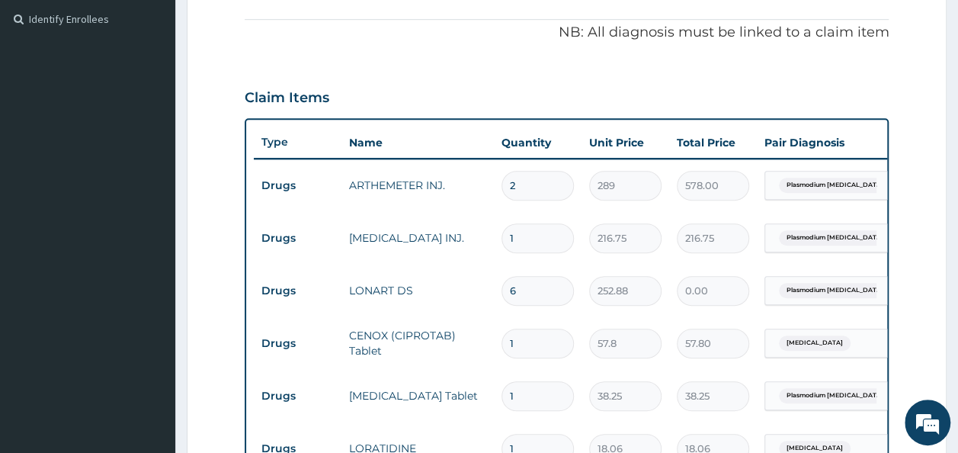
type input "1517.28"
type input "6"
click at [522, 337] on input "1" at bounding box center [538, 344] width 72 height 30
type input "19"
type input "1098.20"
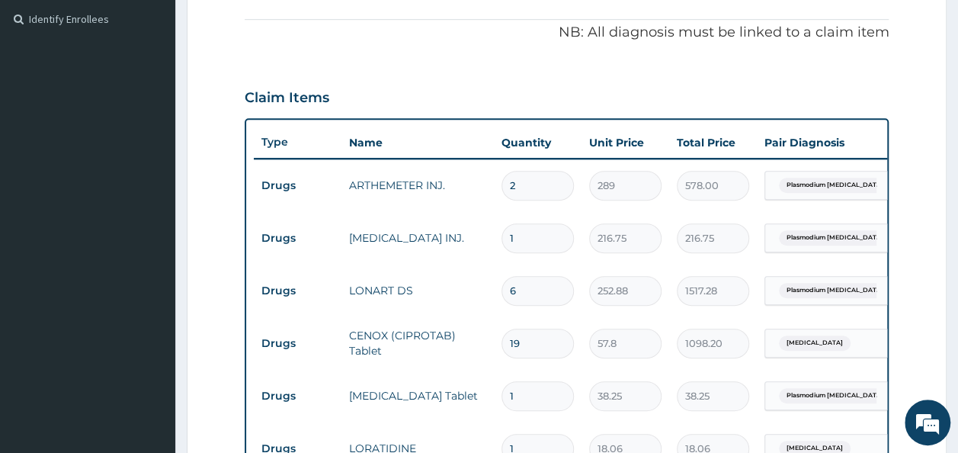
type input "1"
type input "57.80"
type input "10"
type input "578.00"
type input "9"
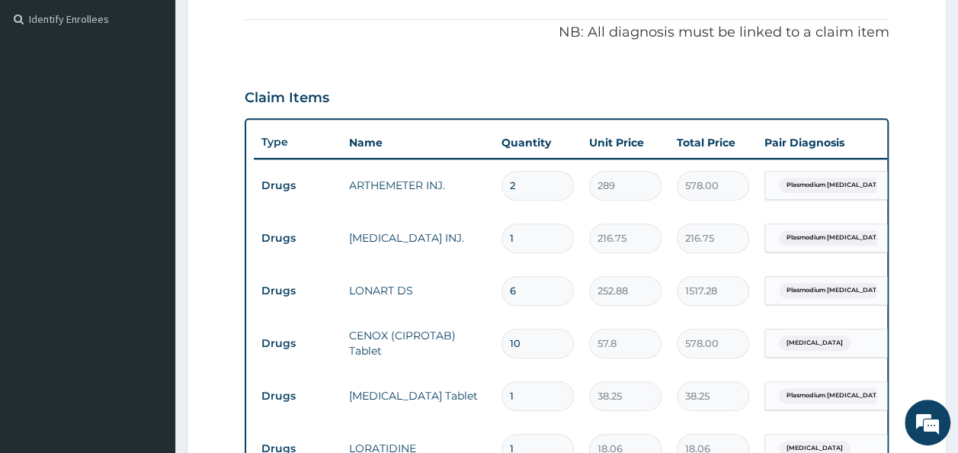
type input "520.20"
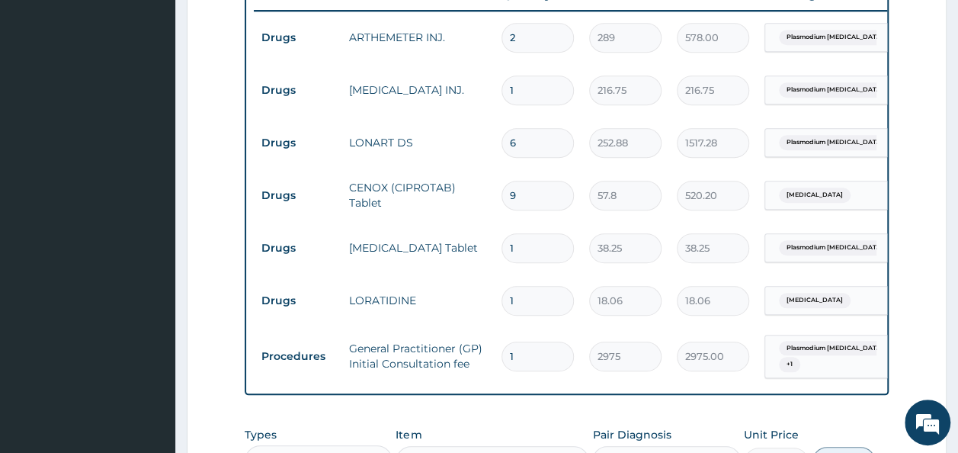
scroll to position [611, 0]
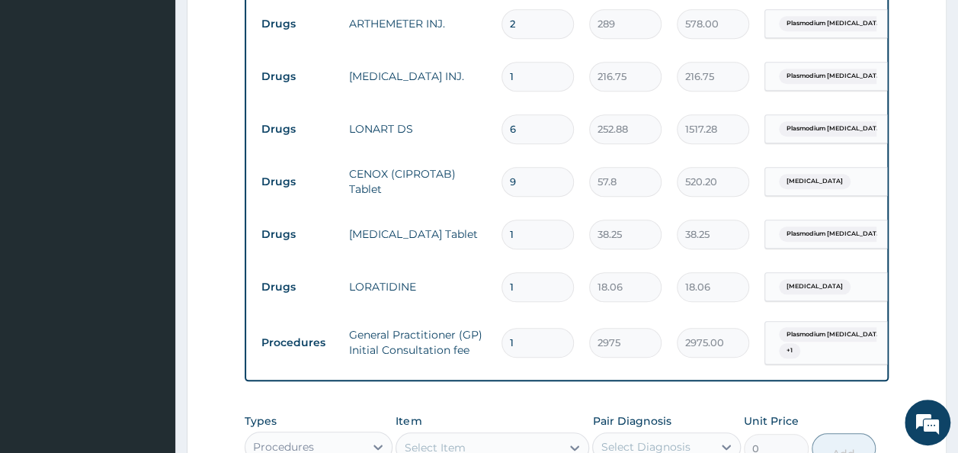
type input "9"
click at [520, 235] on input "1" at bounding box center [538, 235] width 72 height 30
type input "18"
type input "688.50"
type input "18"
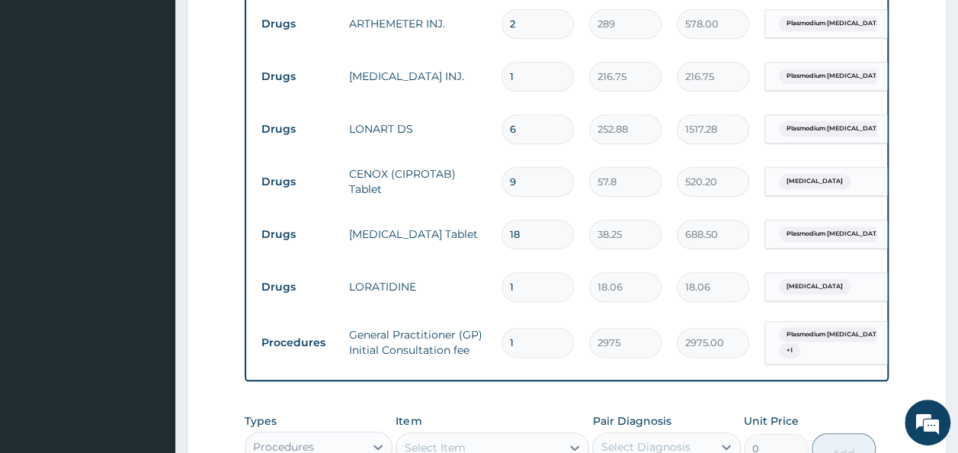
click at [516, 186] on input "9" at bounding box center [538, 182] width 72 height 30
type input "0.00"
type input "1"
type input "57.80"
type input "10"
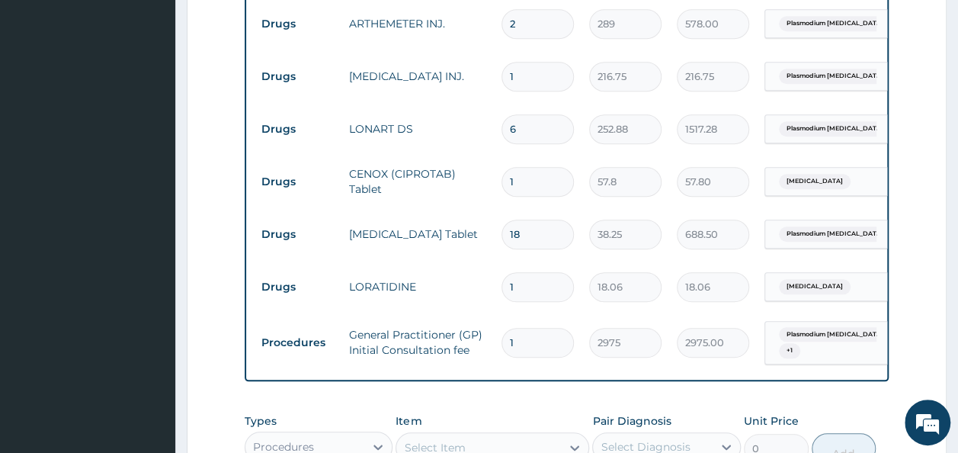
type input "578.00"
type input "10"
click at [530, 284] on input "1" at bounding box center [538, 287] width 72 height 30
type input "10"
type input "180.60"
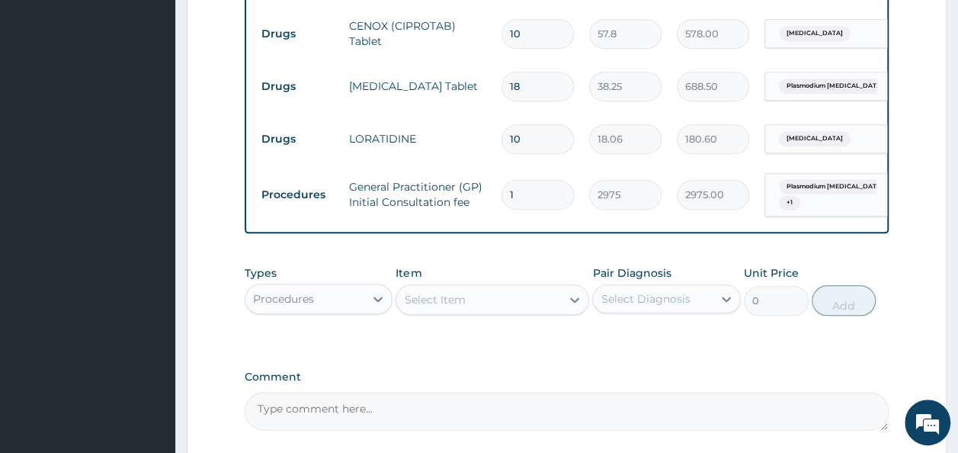
scroll to position [907, 0]
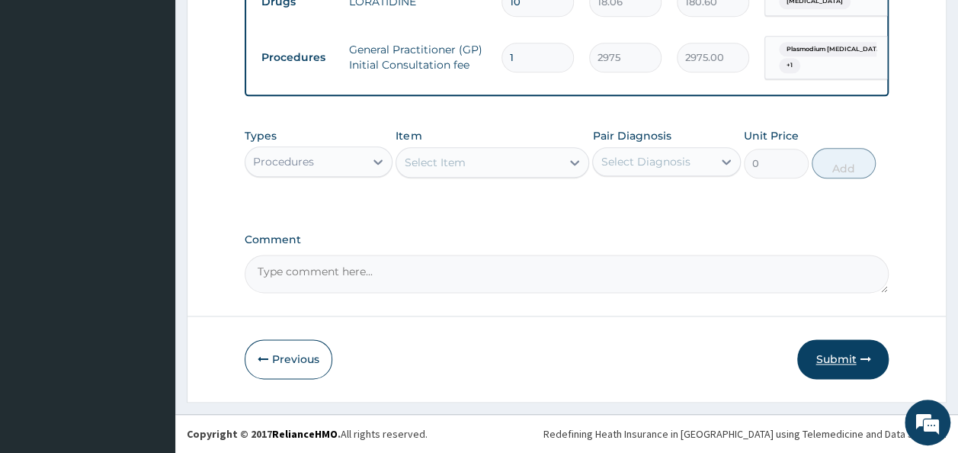
type input "10"
click at [837, 365] on button "Submit" at bounding box center [844, 359] width 92 height 40
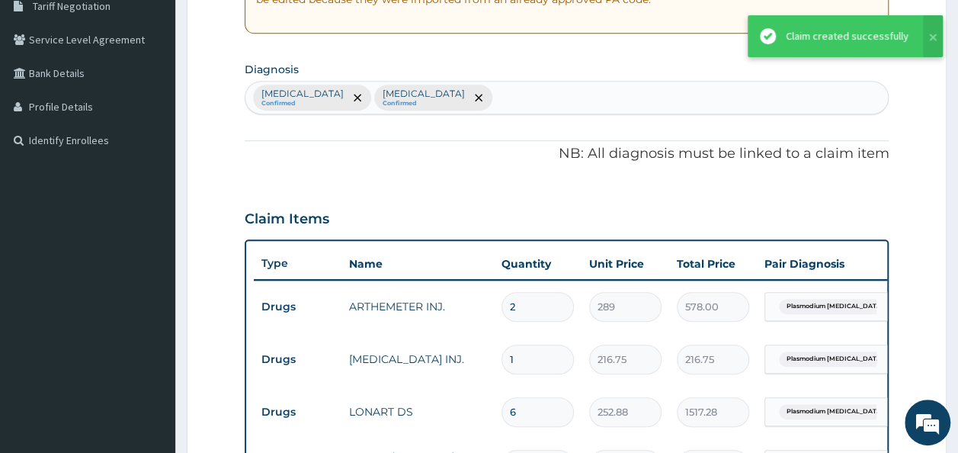
scroll to position [0, 0]
